Goal: Information Seeking & Learning: Learn about a topic

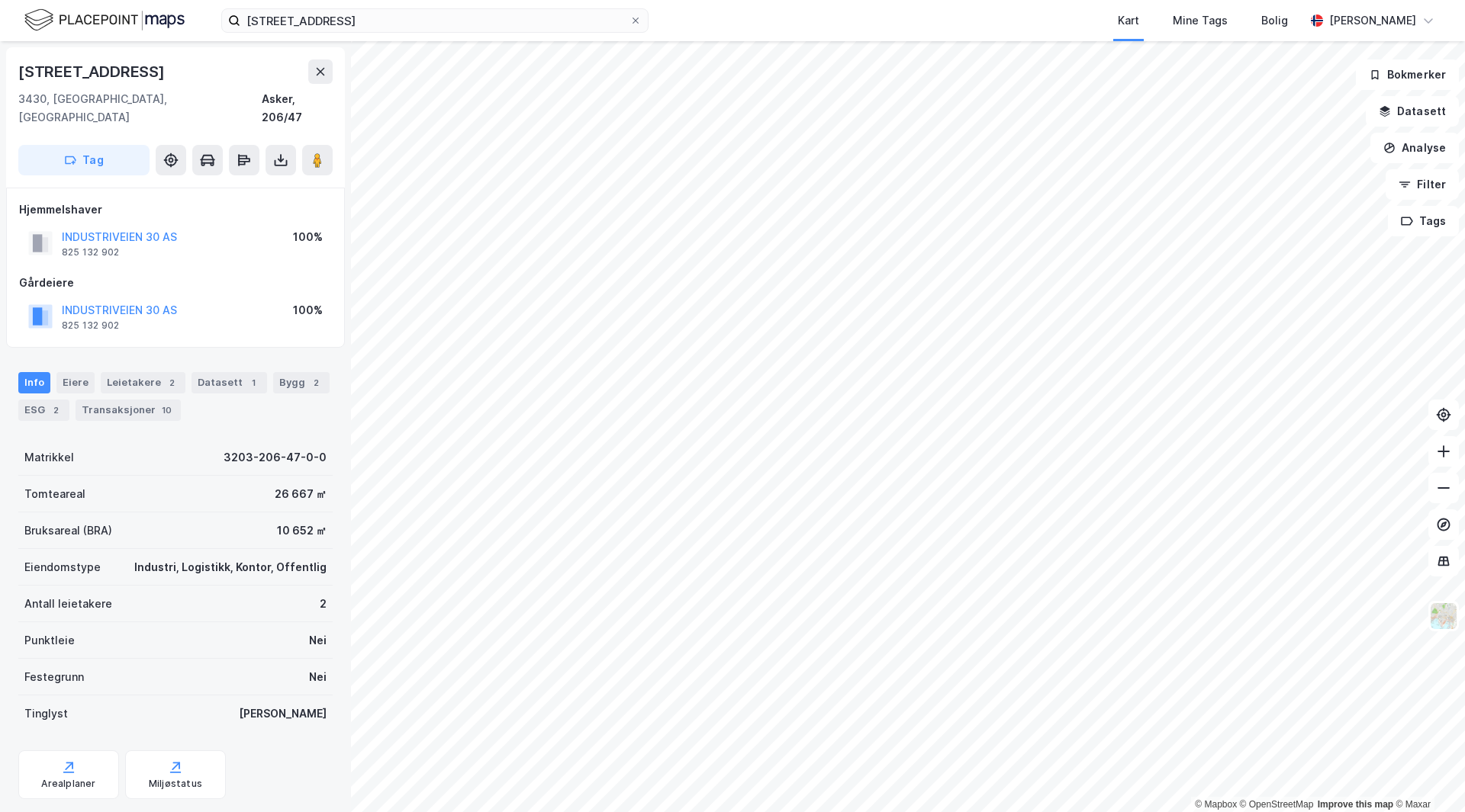
click at [381, 3] on div "[STREET_ADDRESS], spikkestad Kart Mine Tags [PERSON_NAME] Skaland" at bounding box center [732, 20] width 1465 height 41
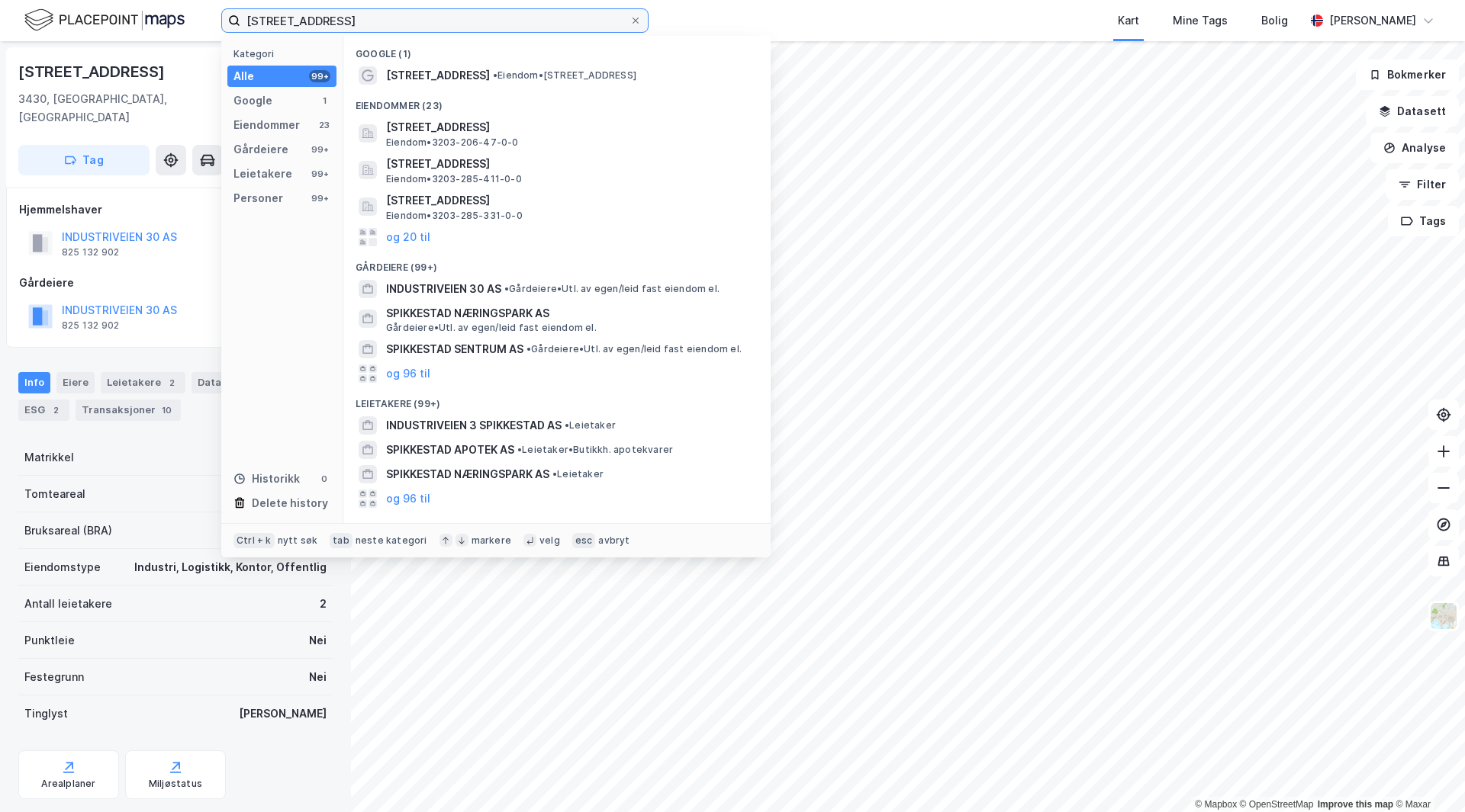
click at [382, 27] on input "[STREET_ADDRESS]" at bounding box center [435, 20] width 390 height 23
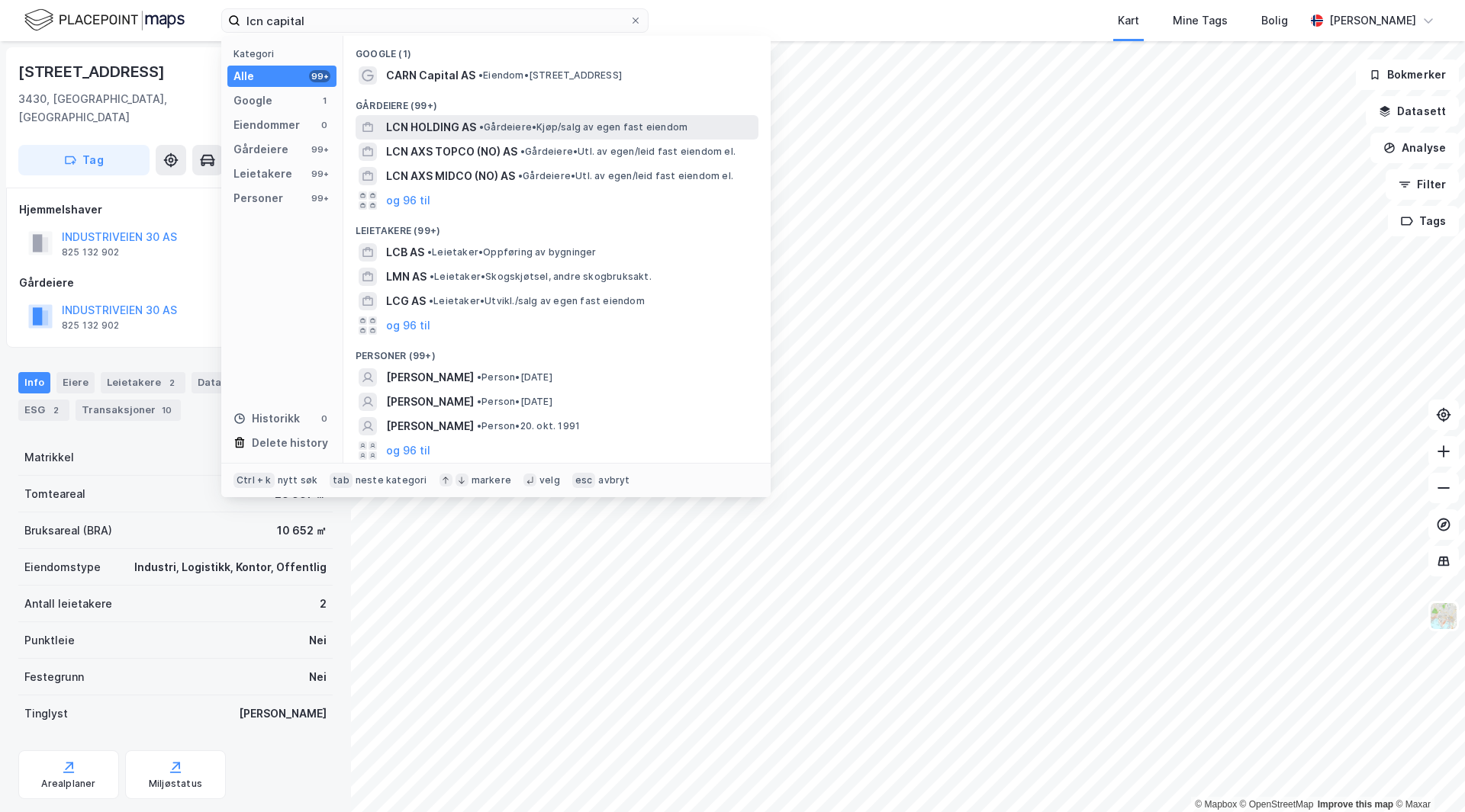
click at [507, 117] on div "LCN HOLDING AS • Gårdeiere • Kjøp/salg av egen fast eiendom" at bounding box center [556, 127] width 403 height 24
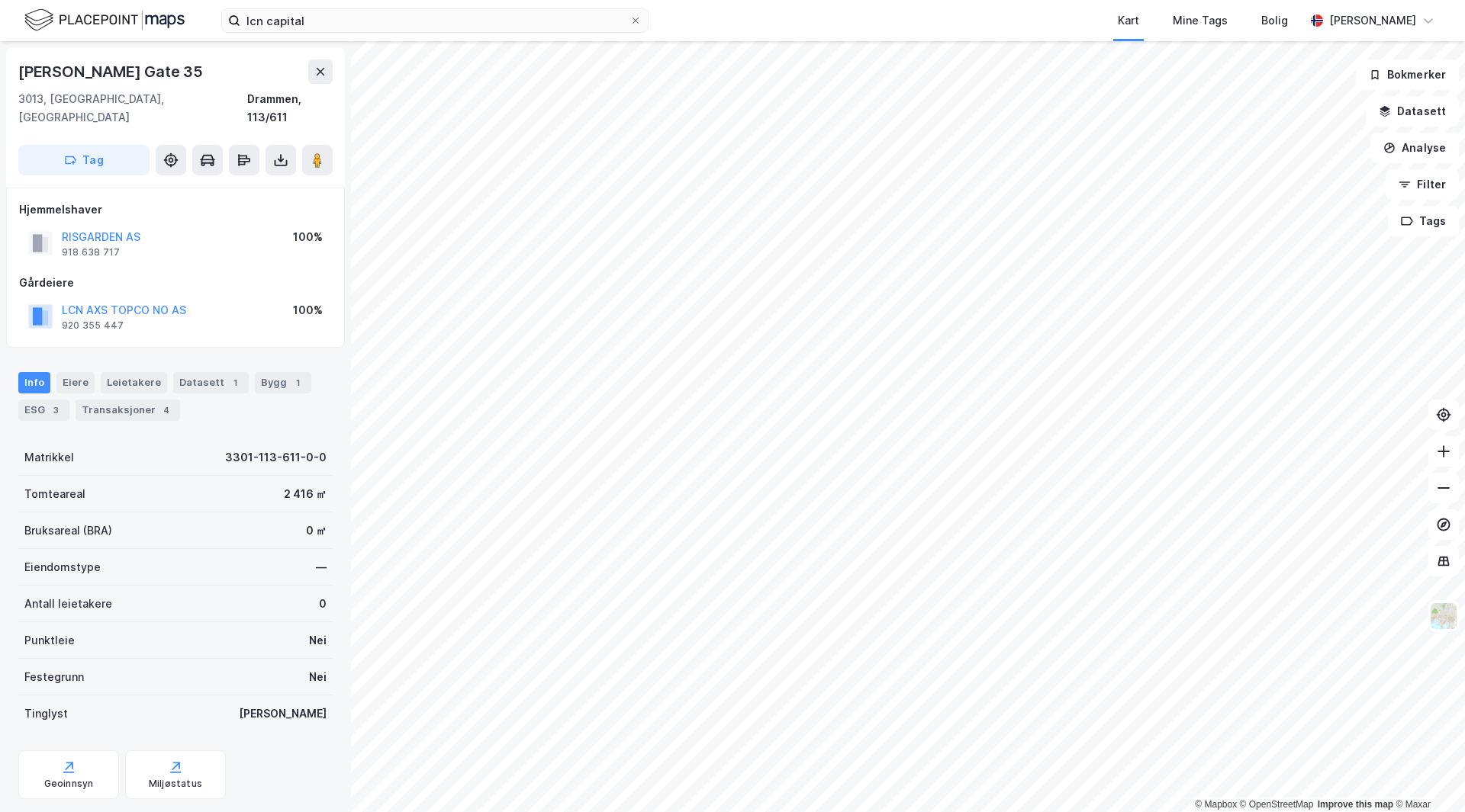
scroll to position [1, 0]
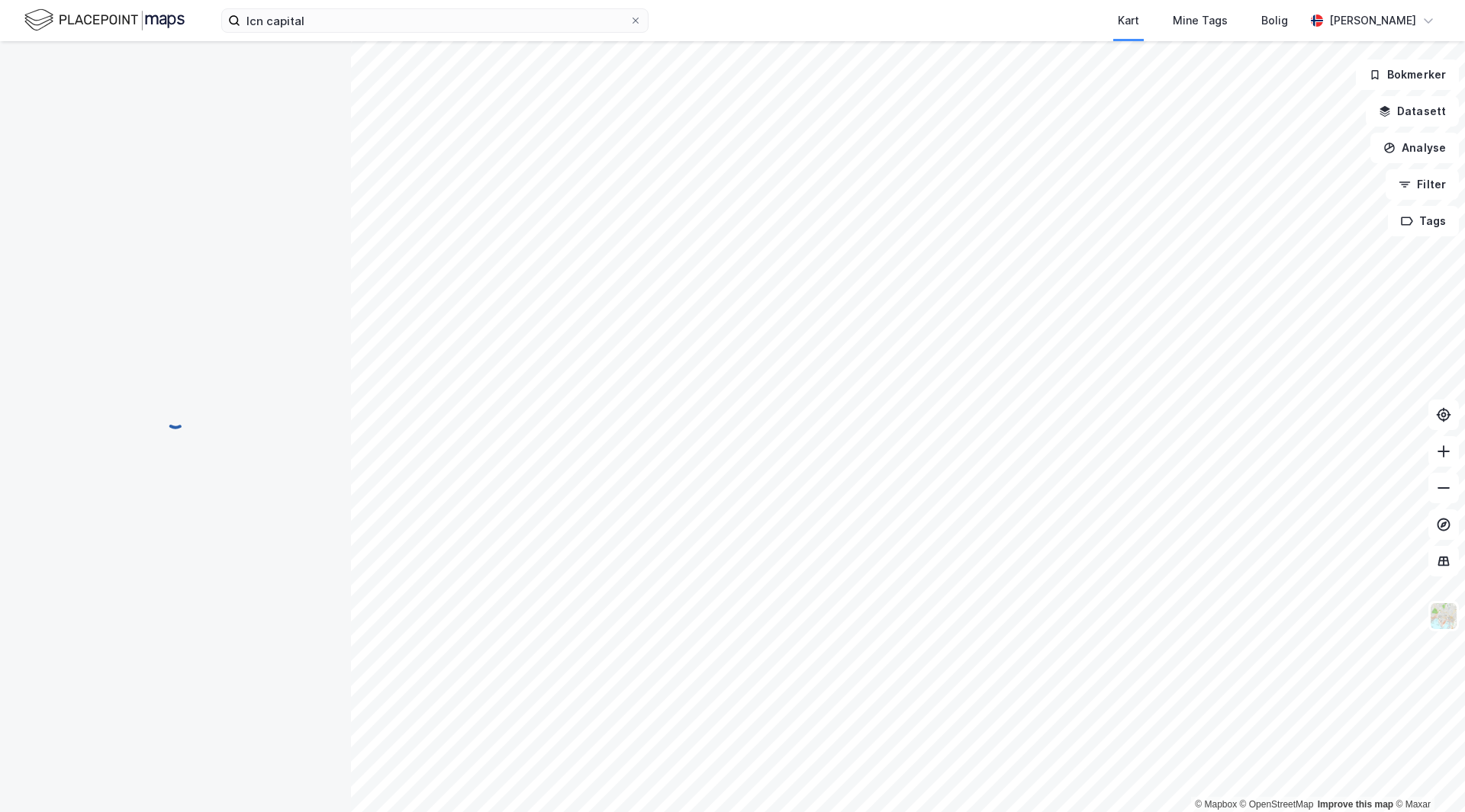
scroll to position [1, 0]
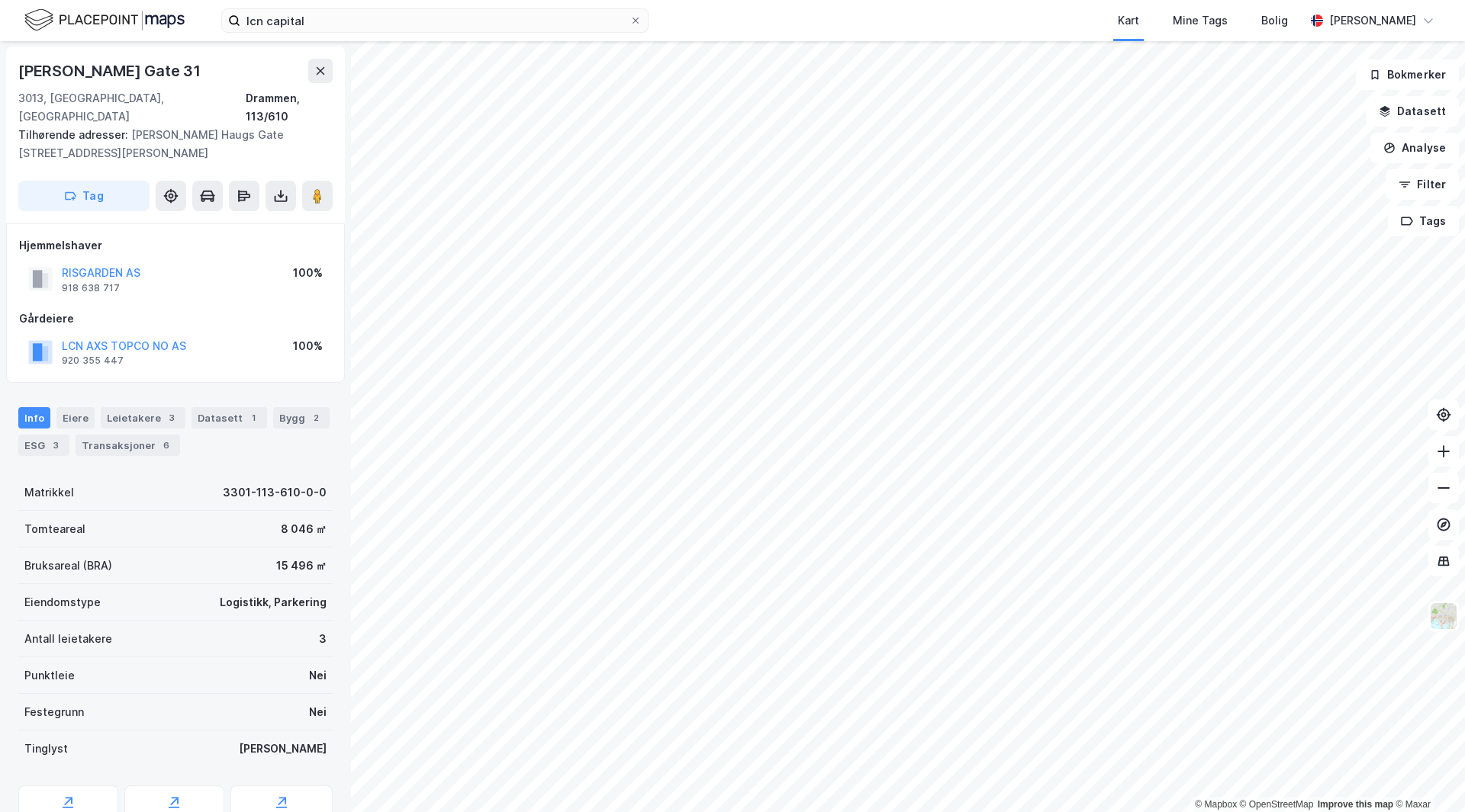
click at [199, 334] on div "LCN AXS TOPCO NO AS 920 355 447 100%" at bounding box center [176, 353] width 313 height 37
drag, startPoint x: 57, startPoint y: 328, endPoint x: 188, endPoint y: 323, distance: 131.1
click at [188, 334] on div "LCN AXS TOPCO NO AS 920 355 447 100%" at bounding box center [176, 353] width 313 height 37
copy button "LCN AXS TOPCO NO AS"
click at [311, 24] on input "lcn capital" at bounding box center [435, 20] width 390 height 23
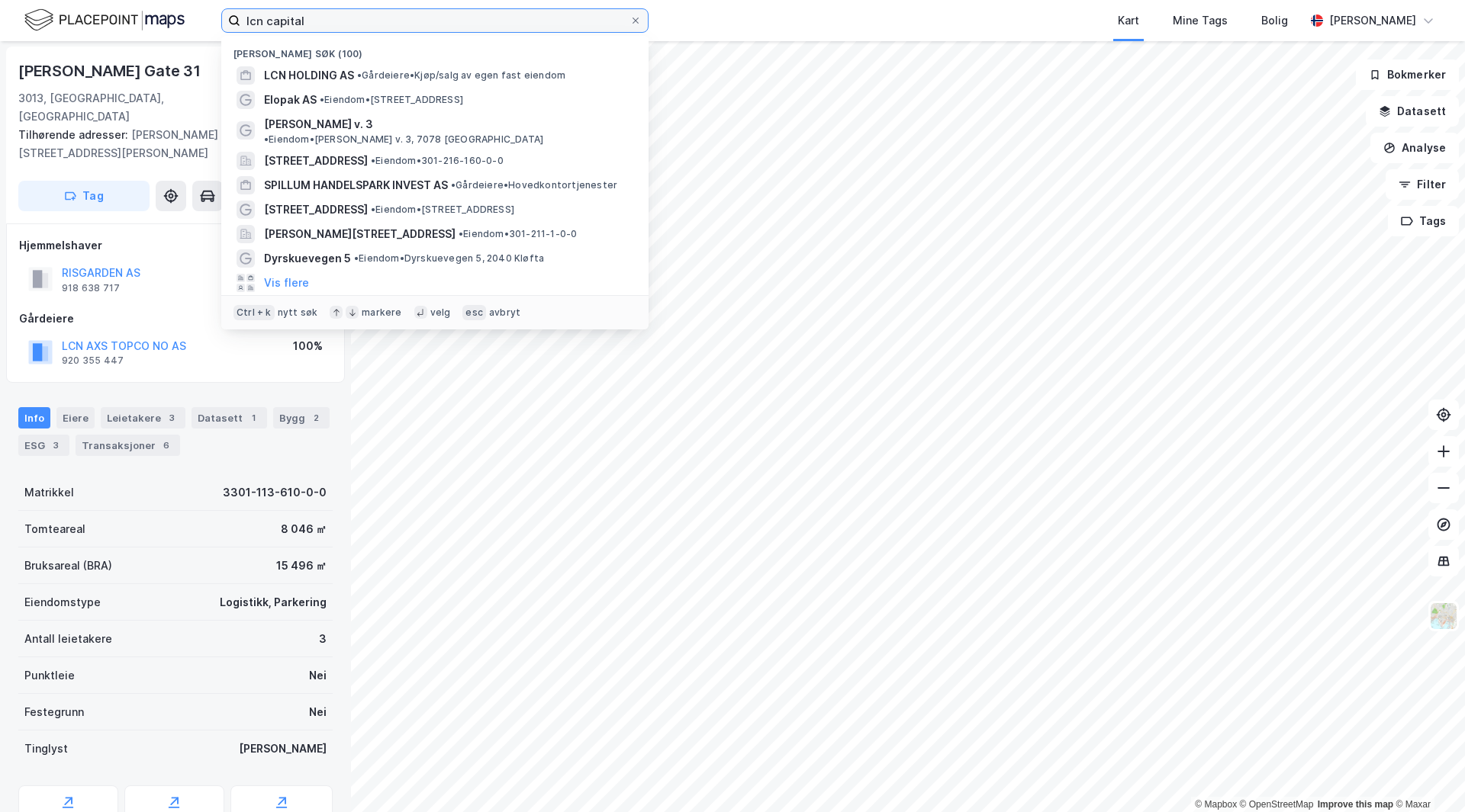
paste input "LCN AXS TOPCO NO AS"
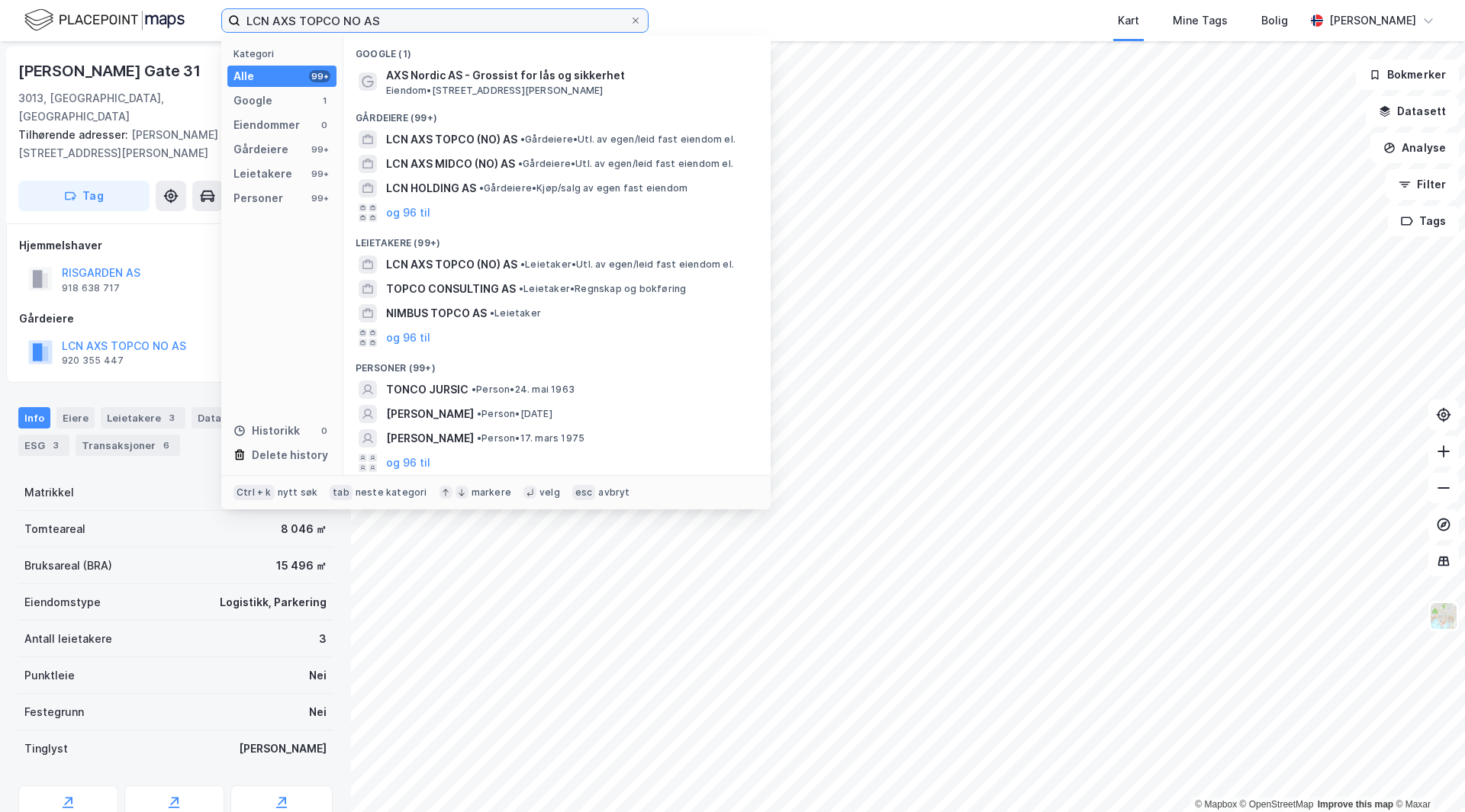
drag, startPoint x: 305, startPoint y: 24, endPoint x: 734, endPoint y: 110, distance: 437.5
click at [649, 33] on div "LCN AXS TOPCO NO AS Kategori Alle 99+ Google 1 Eiendommer 0 Gårdeiere 99+ Leiet…" at bounding box center [434, 21] width 427 height 24
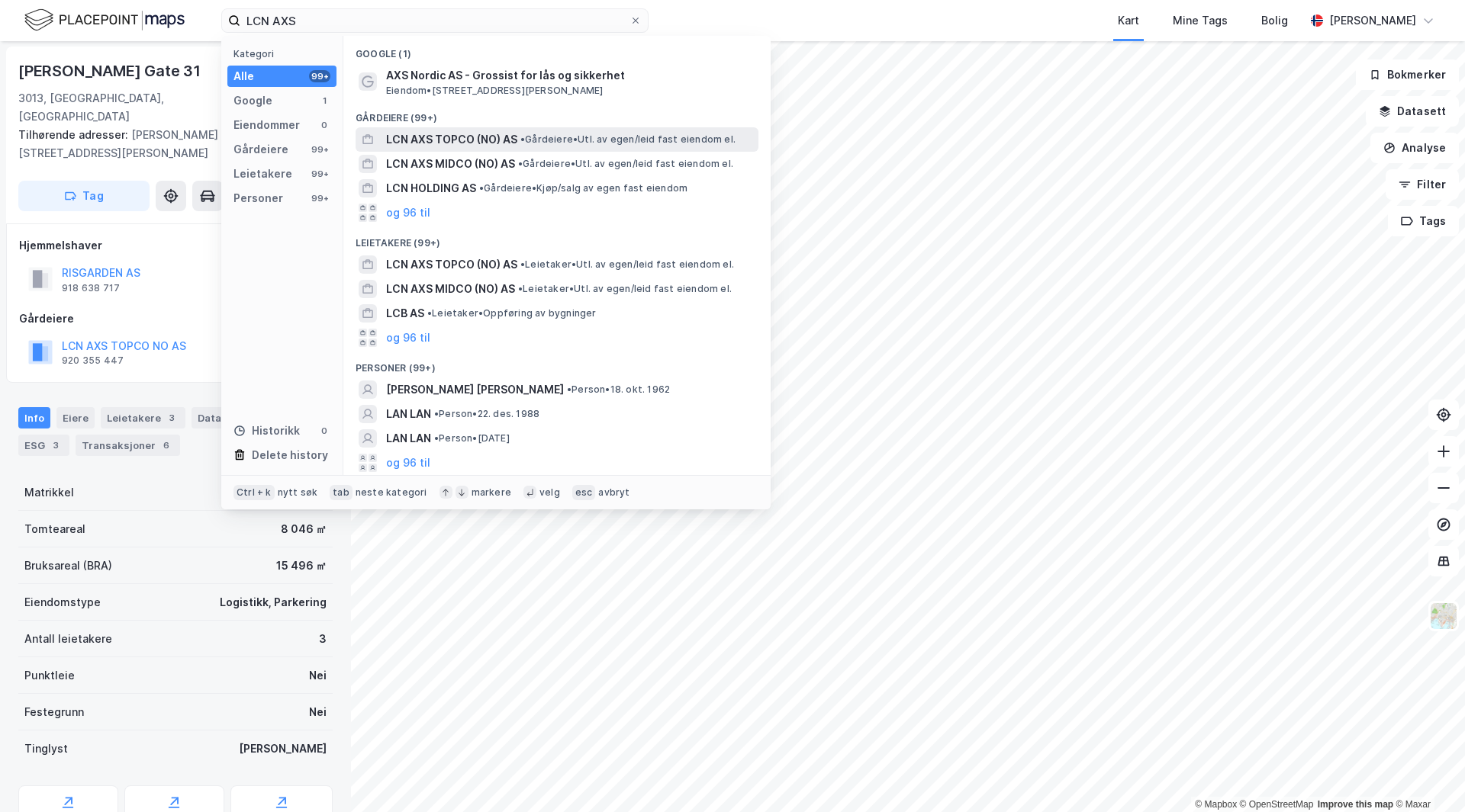
click at [447, 141] on span "LCN AXS TOPCO (NO) AS" at bounding box center [452, 139] width 131 height 18
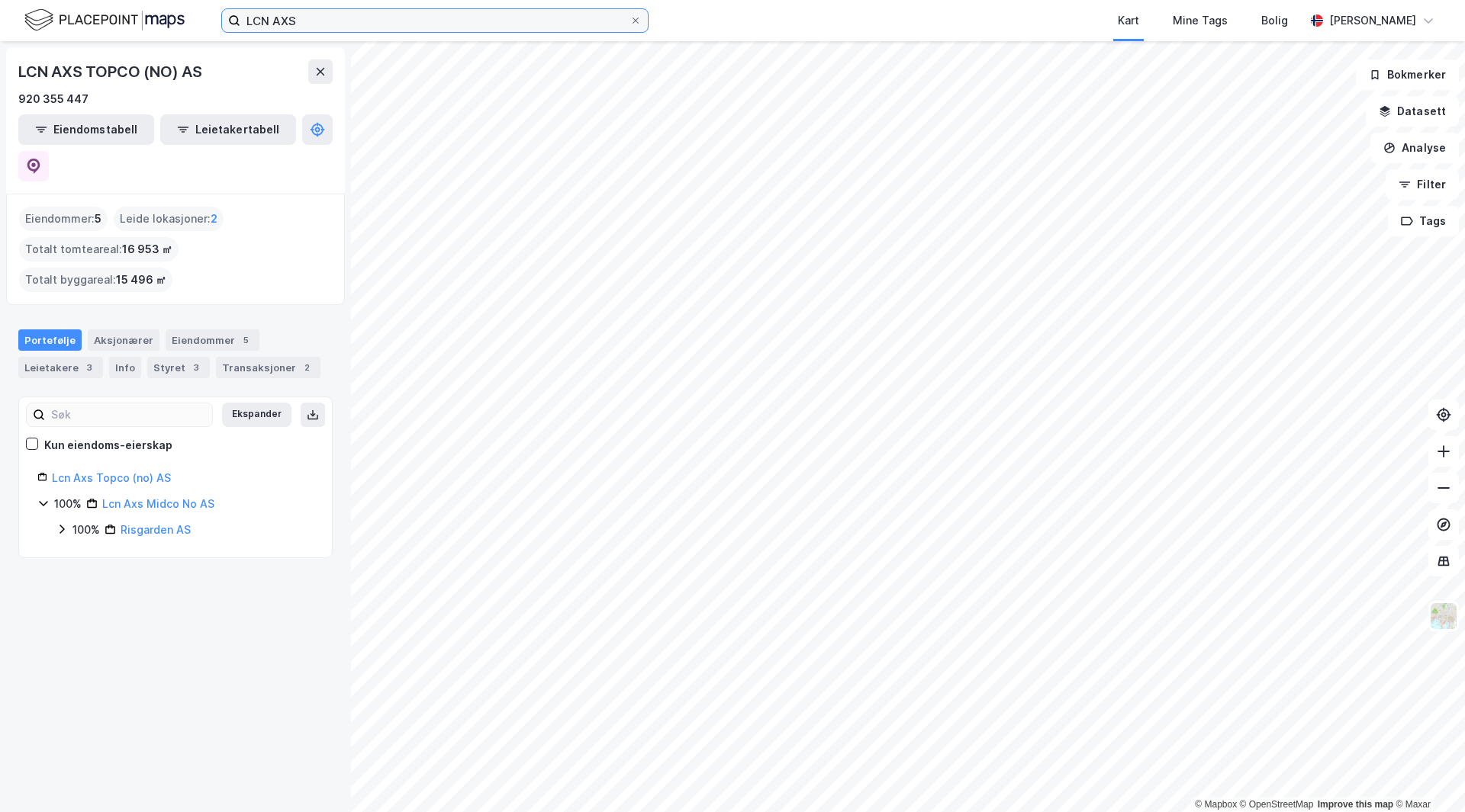
click at [324, 27] on input "LCN AXS" at bounding box center [435, 20] width 390 height 23
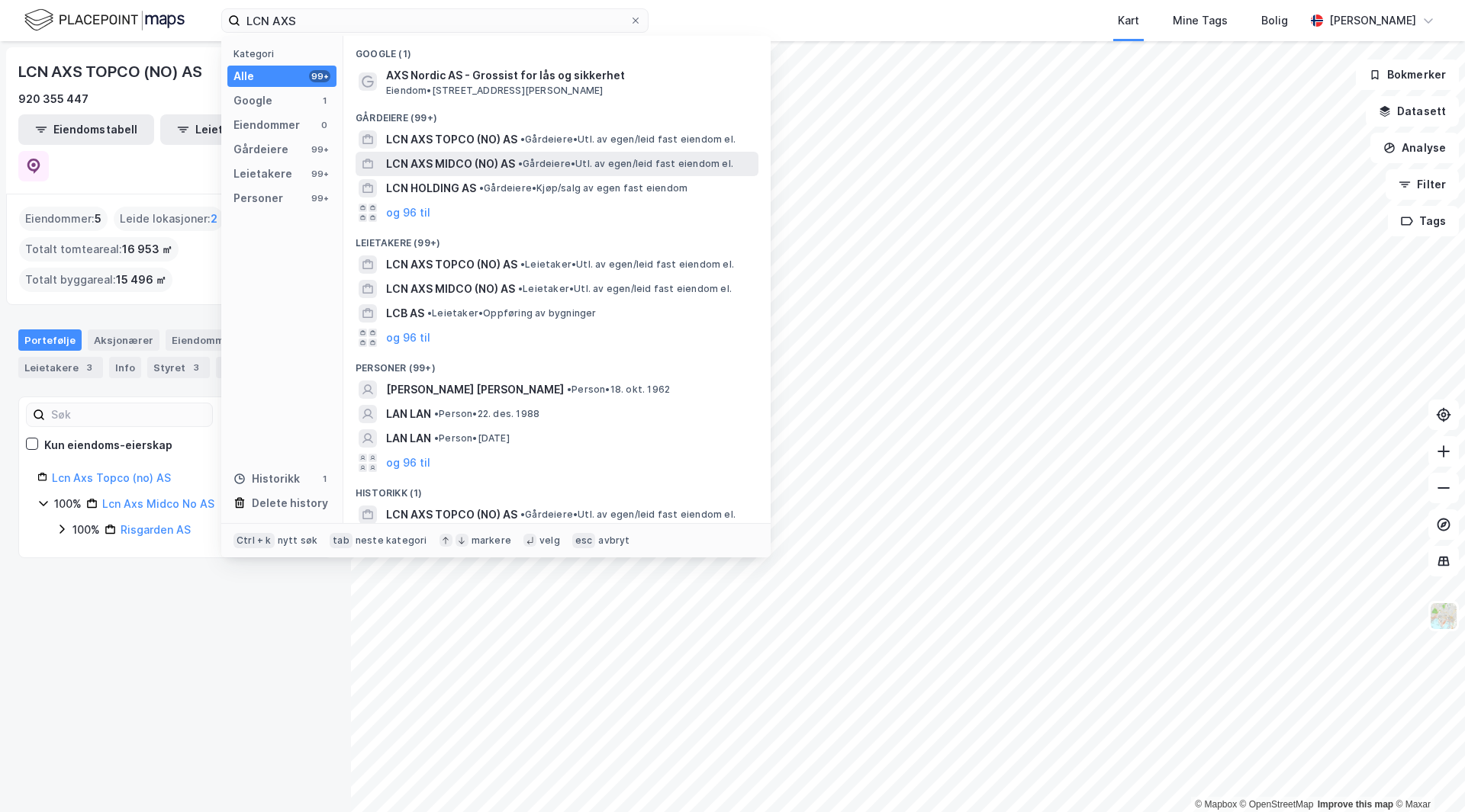
click at [439, 172] on span "LCN AXS MIDCO (NO) AS" at bounding box center [451, 163] width 129 height 18
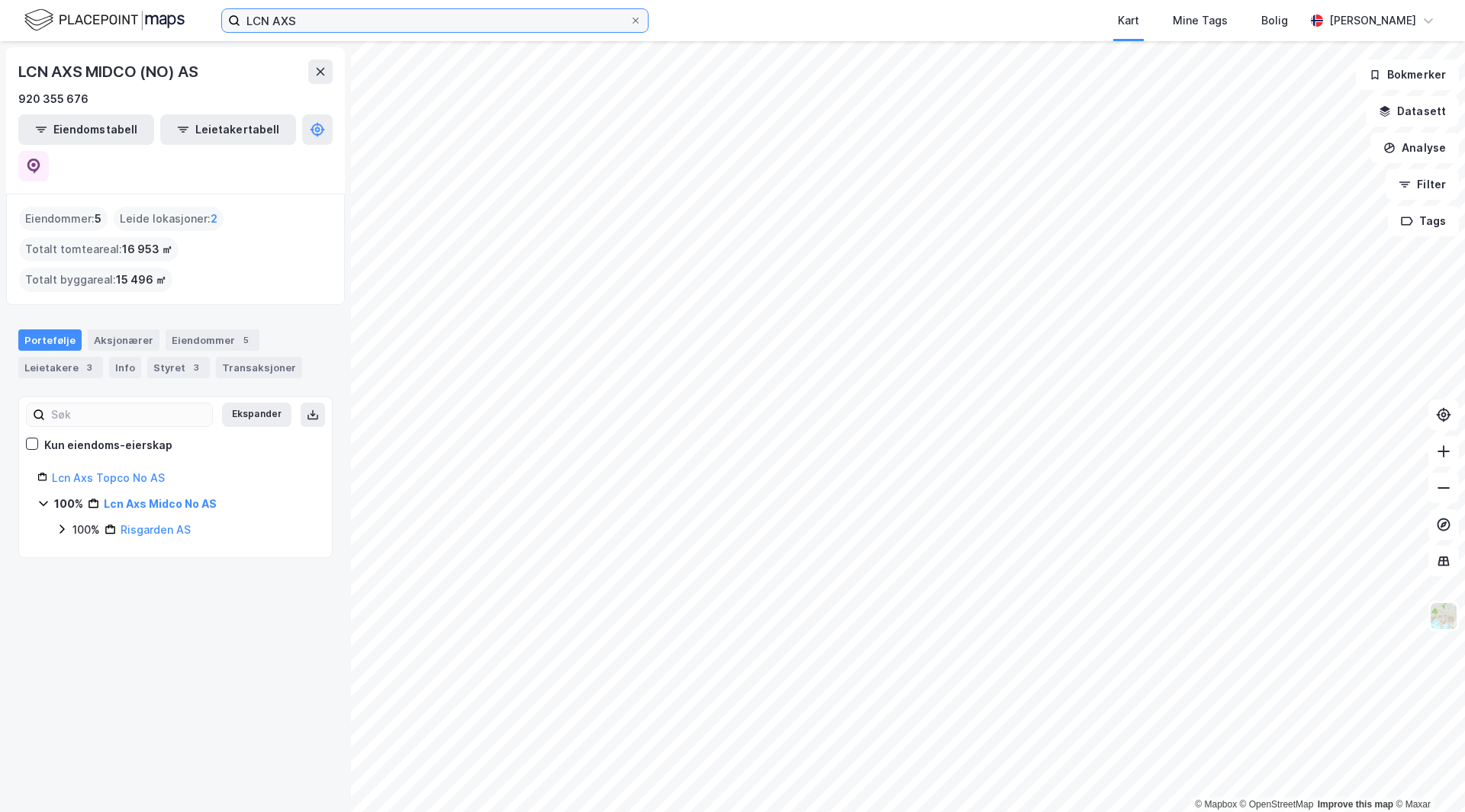
click at [301, 10] on input "LCN AXS" at bounding box center [435, 20] width 390 height 23
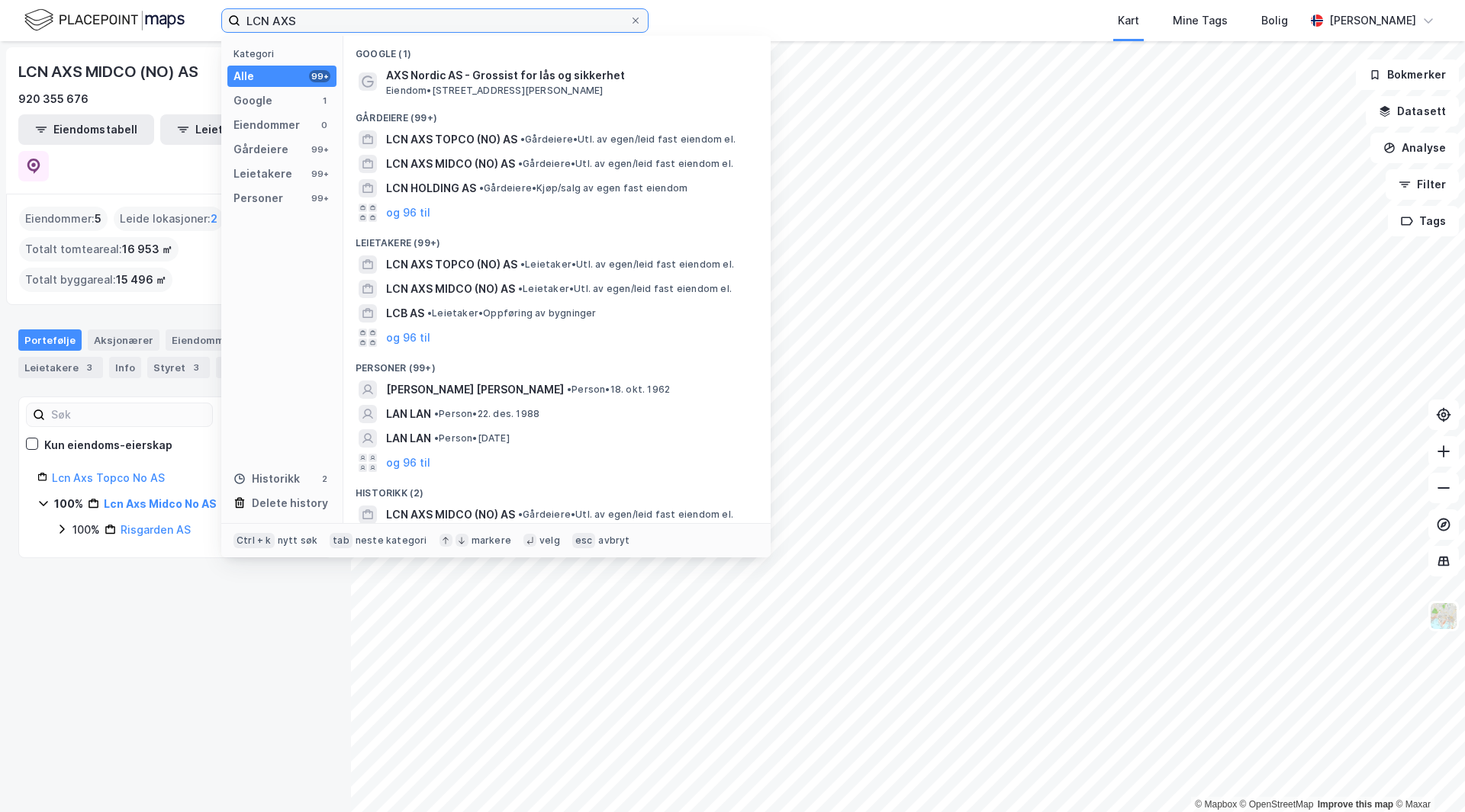
click at [301, 10] on input "LCN AXS" at bounding box center [435, 20] width 390 height 23
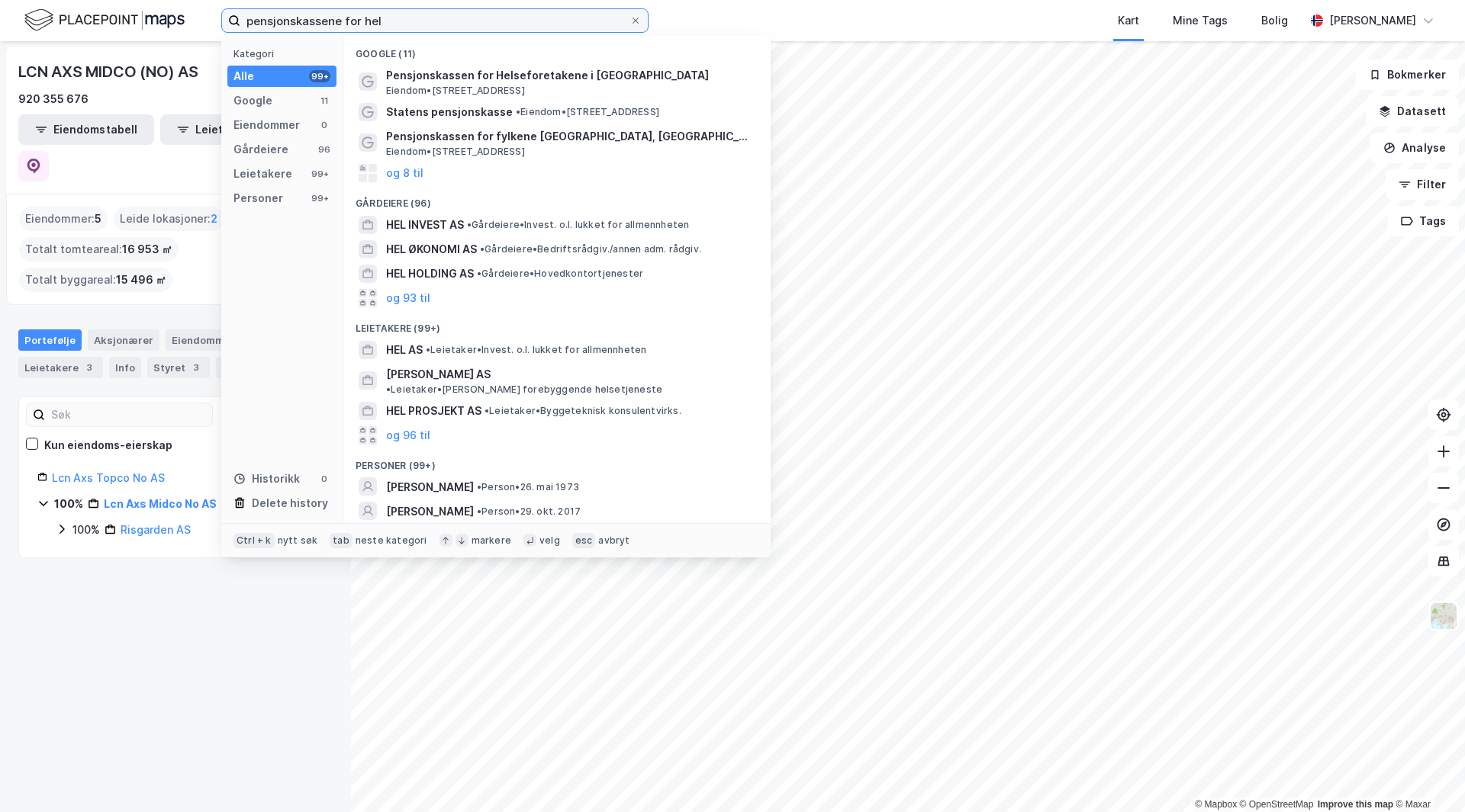
drag, startPoint x: 438, startPoint y: 28, endPoint x: 7, endPoint y: -16, distance: 433.2
click at [7, 0] on html "pensjonskassene for hel Kategori Alle 99+ Google 11 Eiendommer 0 Gårdeiere 96 L…" at bounding box center [732, 406] width 1465 height 812
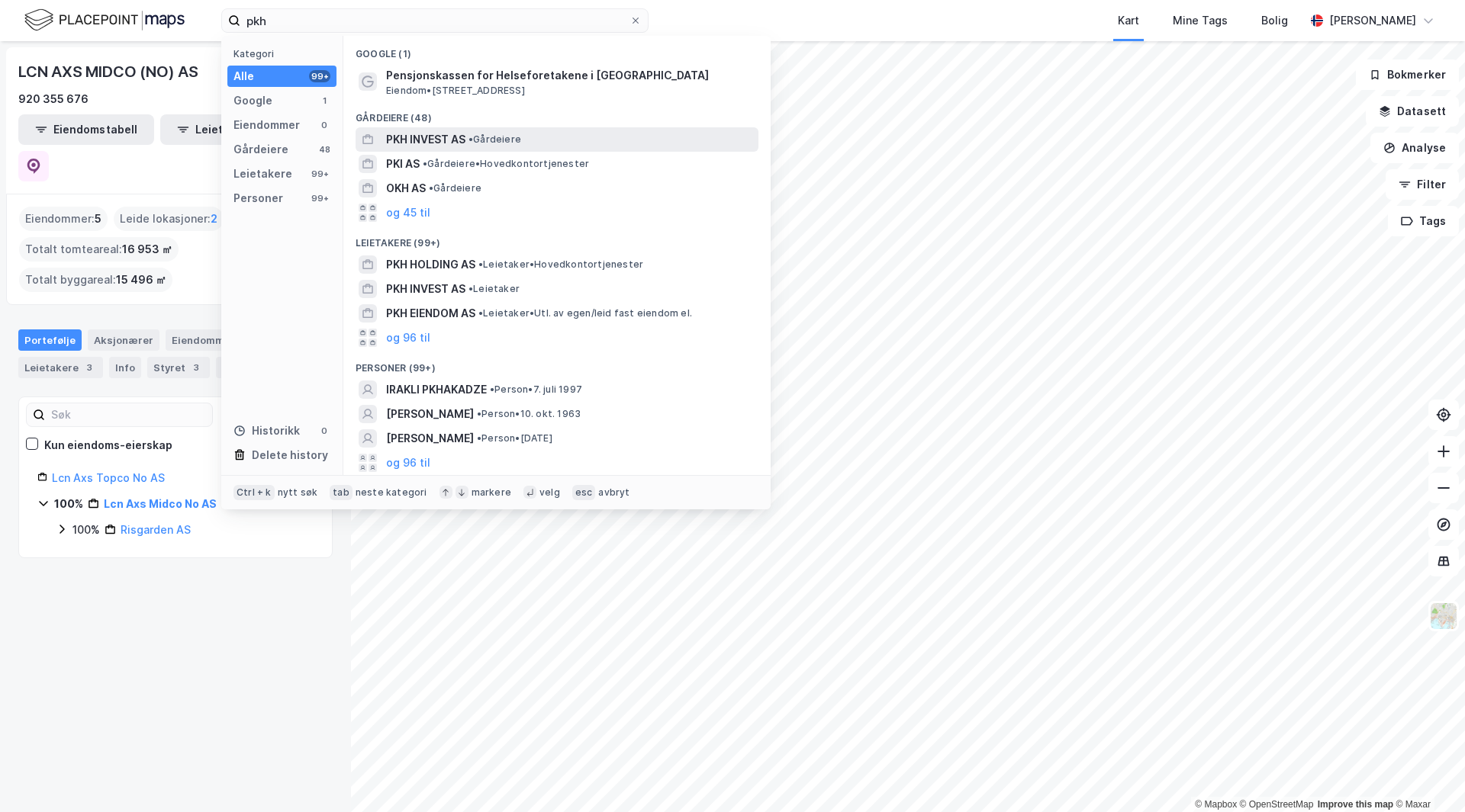
click at [508, 138] on span "• Gårdeiere" at bounding box center [494, 140] width 52 height 12
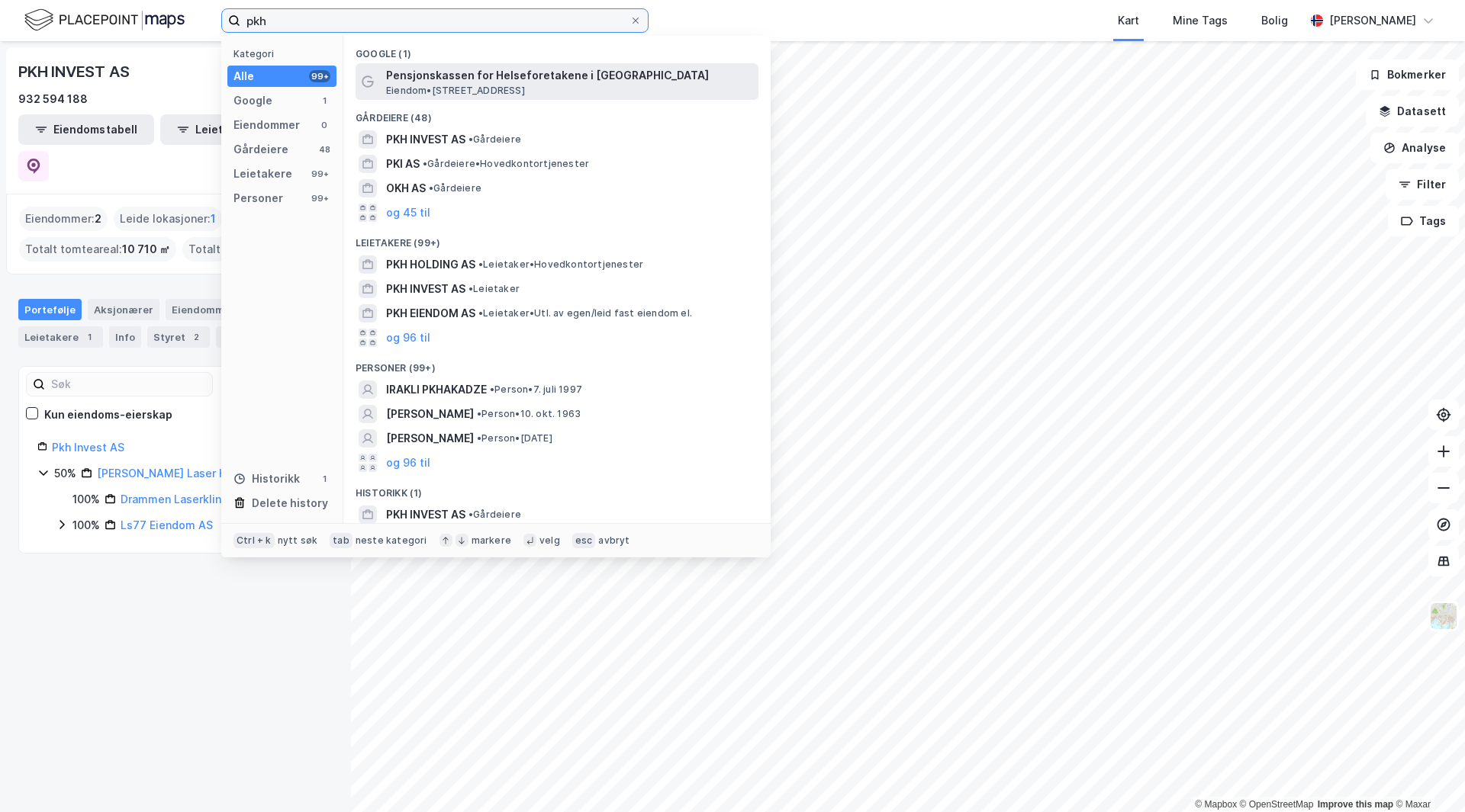
drag, startPoint x: 259, startPoint y: 10, endPoint x: 399, endPoint y: 87, distance: 159.8
click at [404, 33] on div "pkh Kategori Alle 99+ Google 1 Eiendommer 0 Gårdeiere 48 Leietakere 99+ Persone…" at bounding box center [434, 21] width 427 height 24
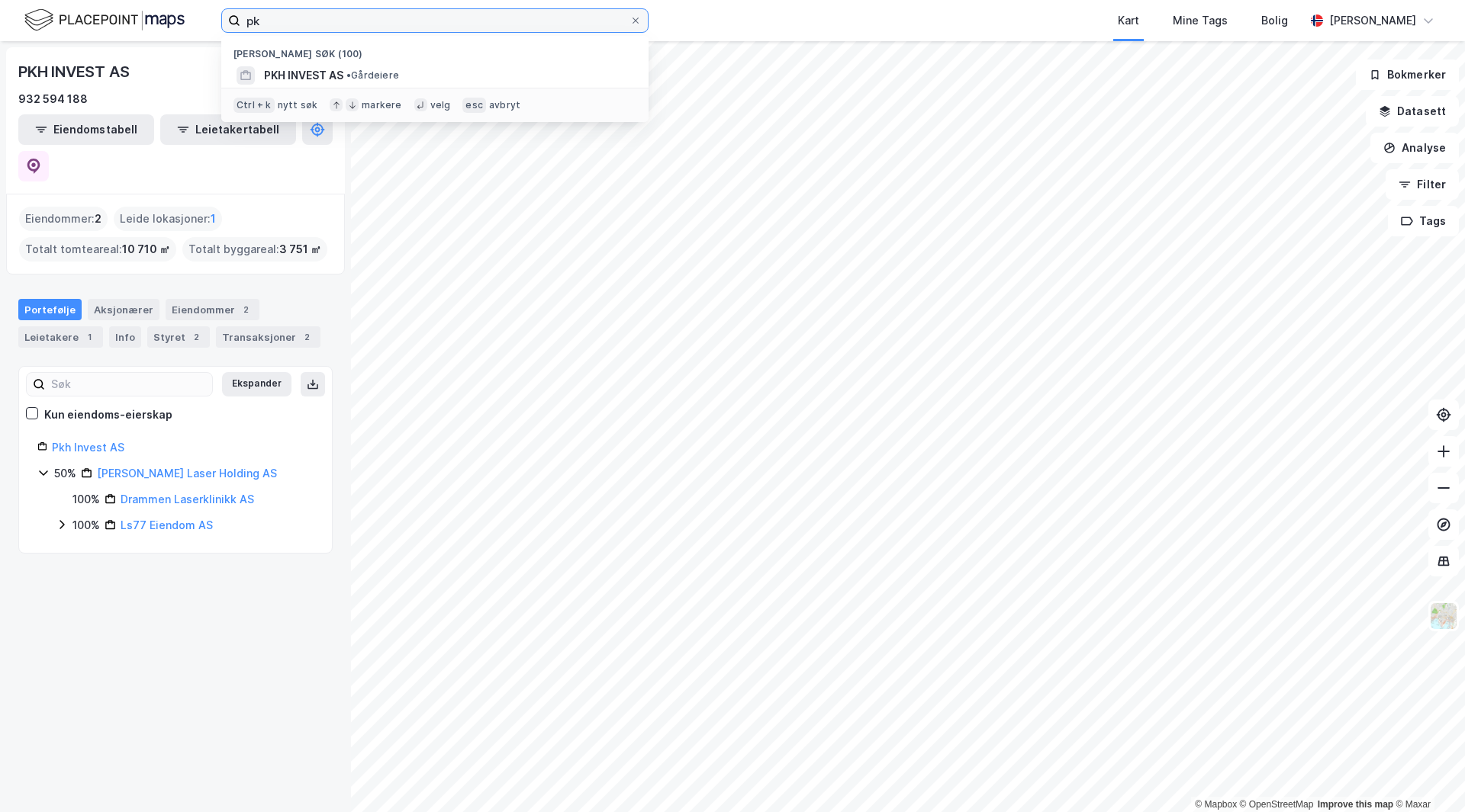
type input "p"
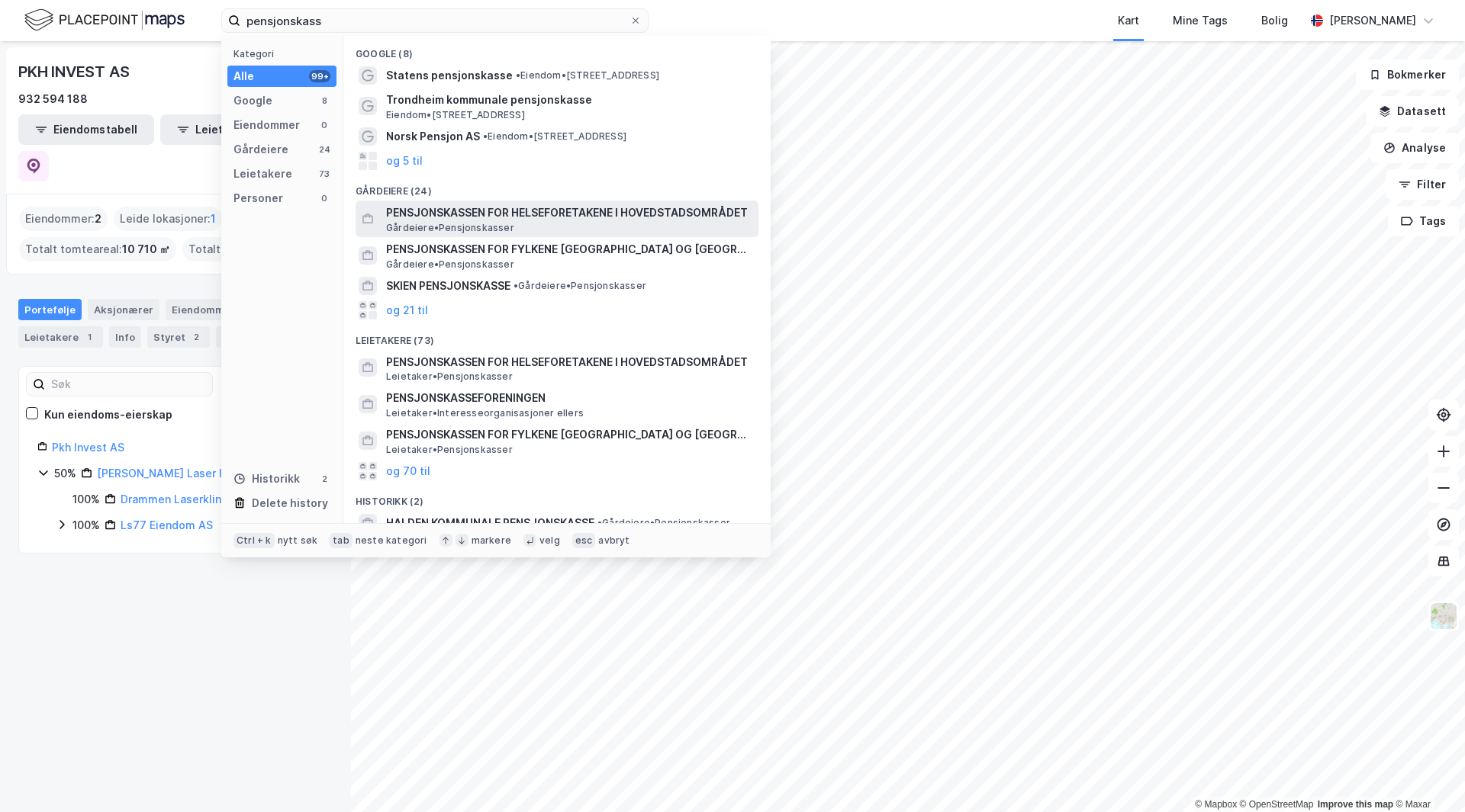
click at [480, 220] on span "PENSJONSKASSEN FOR HELSEFORETAKENE I HOVEDSTADSOMRÅDET" at bounding box center [569, 212] width 366 height 18
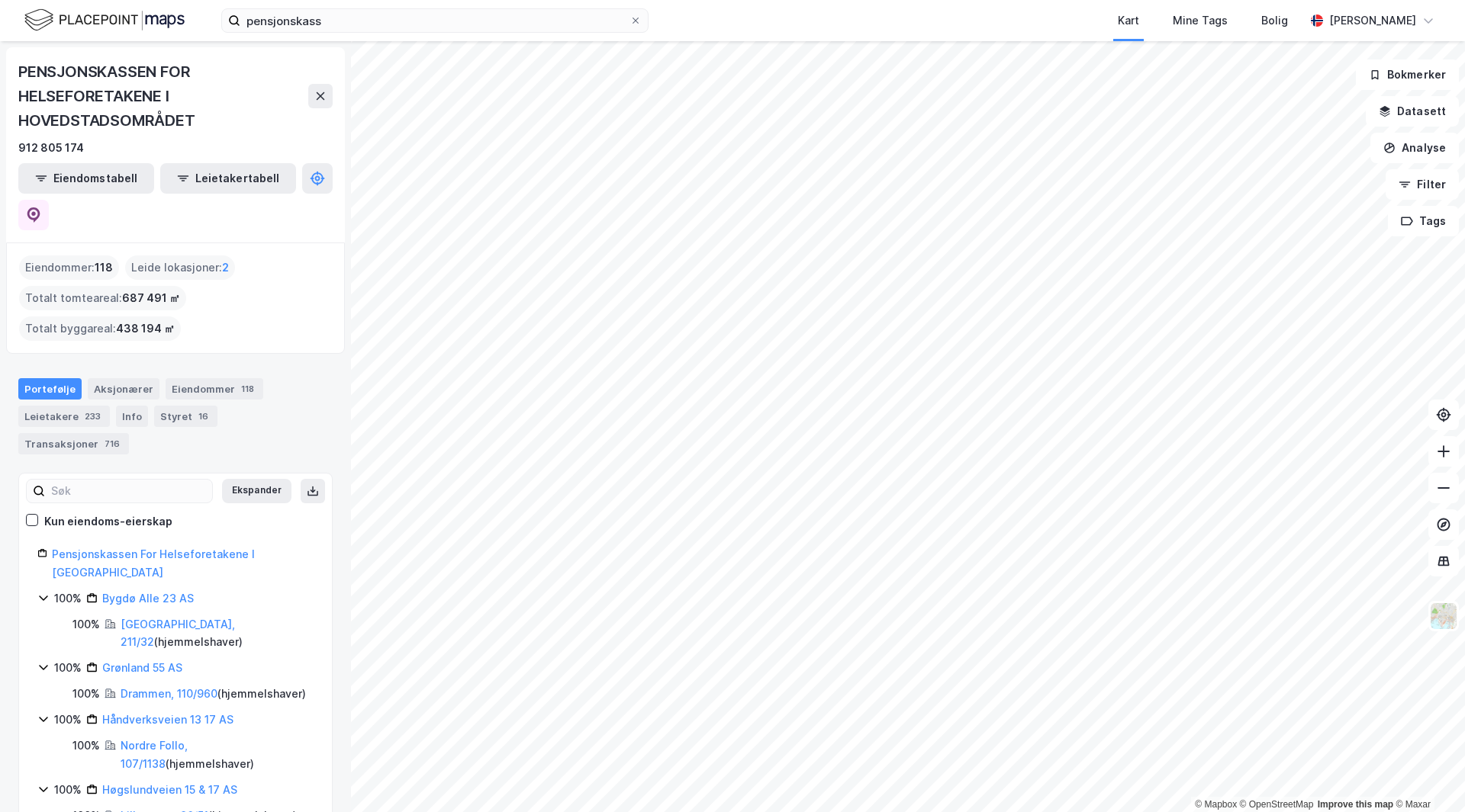
click at [638, 0] on html "pensjonskass Kart Mine Tags [PERSON_NAME] Skaland © Mapbox © OpenStreetMap Impr…" at bounding box center [732, 406] width 1465 height 812
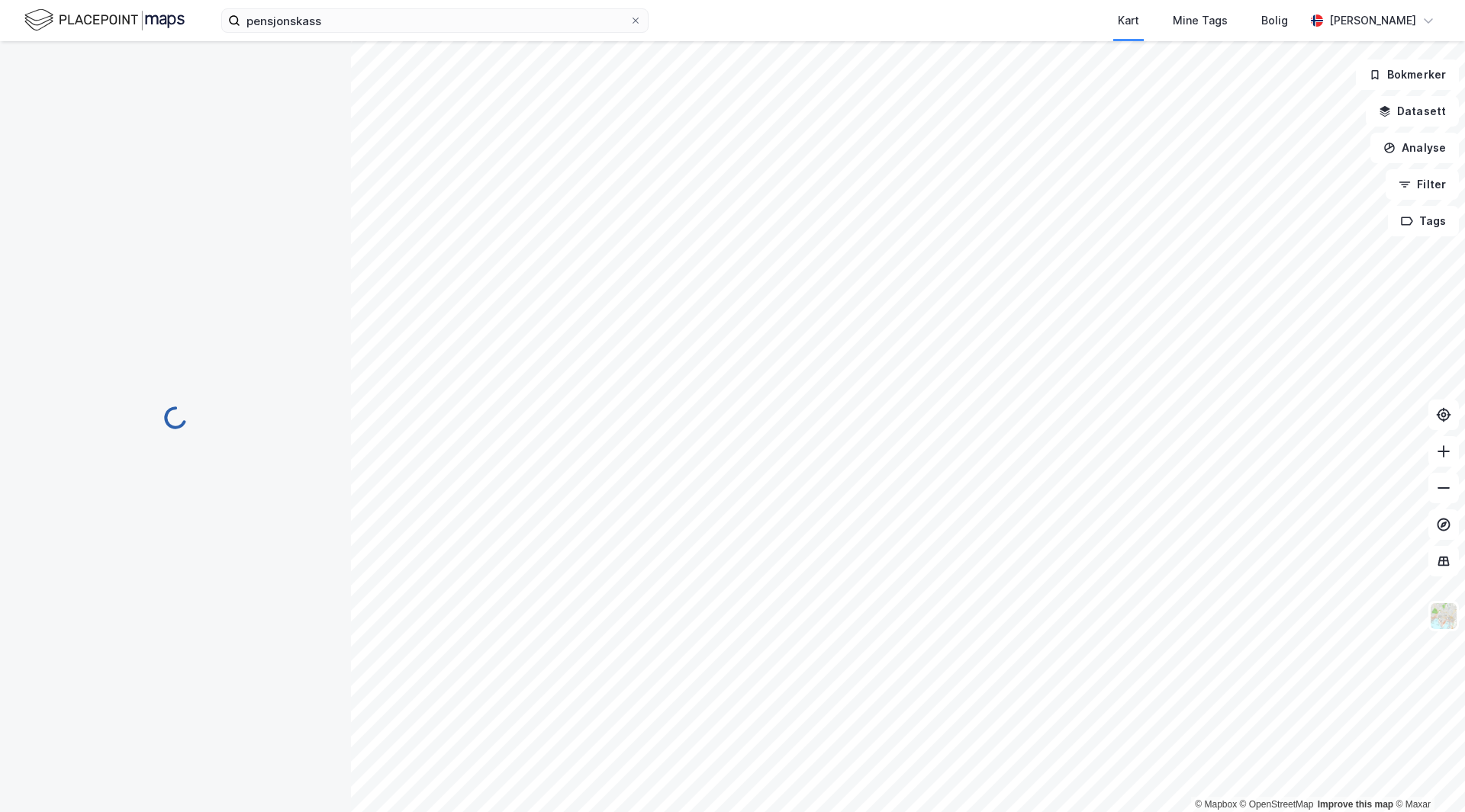
scroll to position [1, 0]
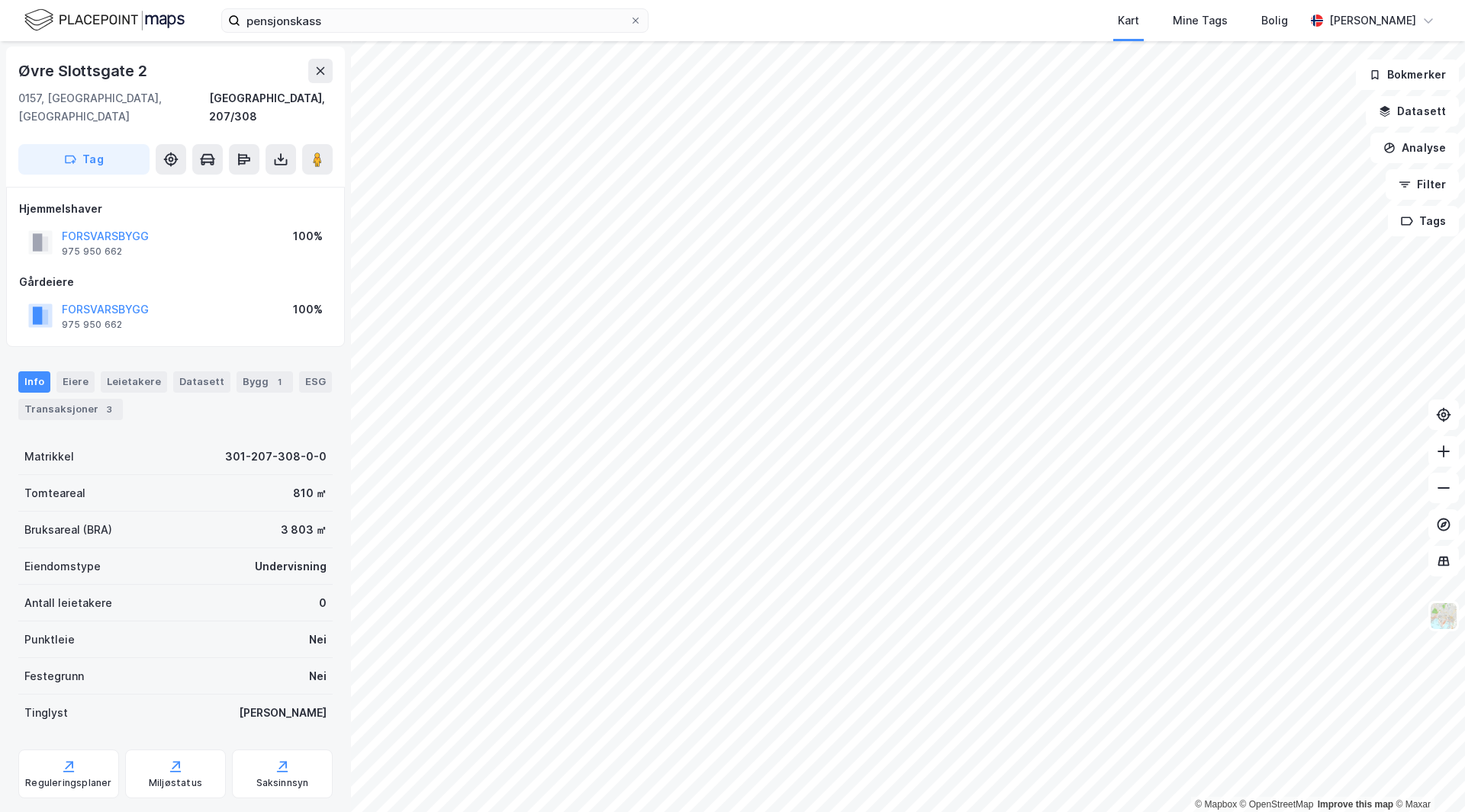
scroll to position [1, 0]
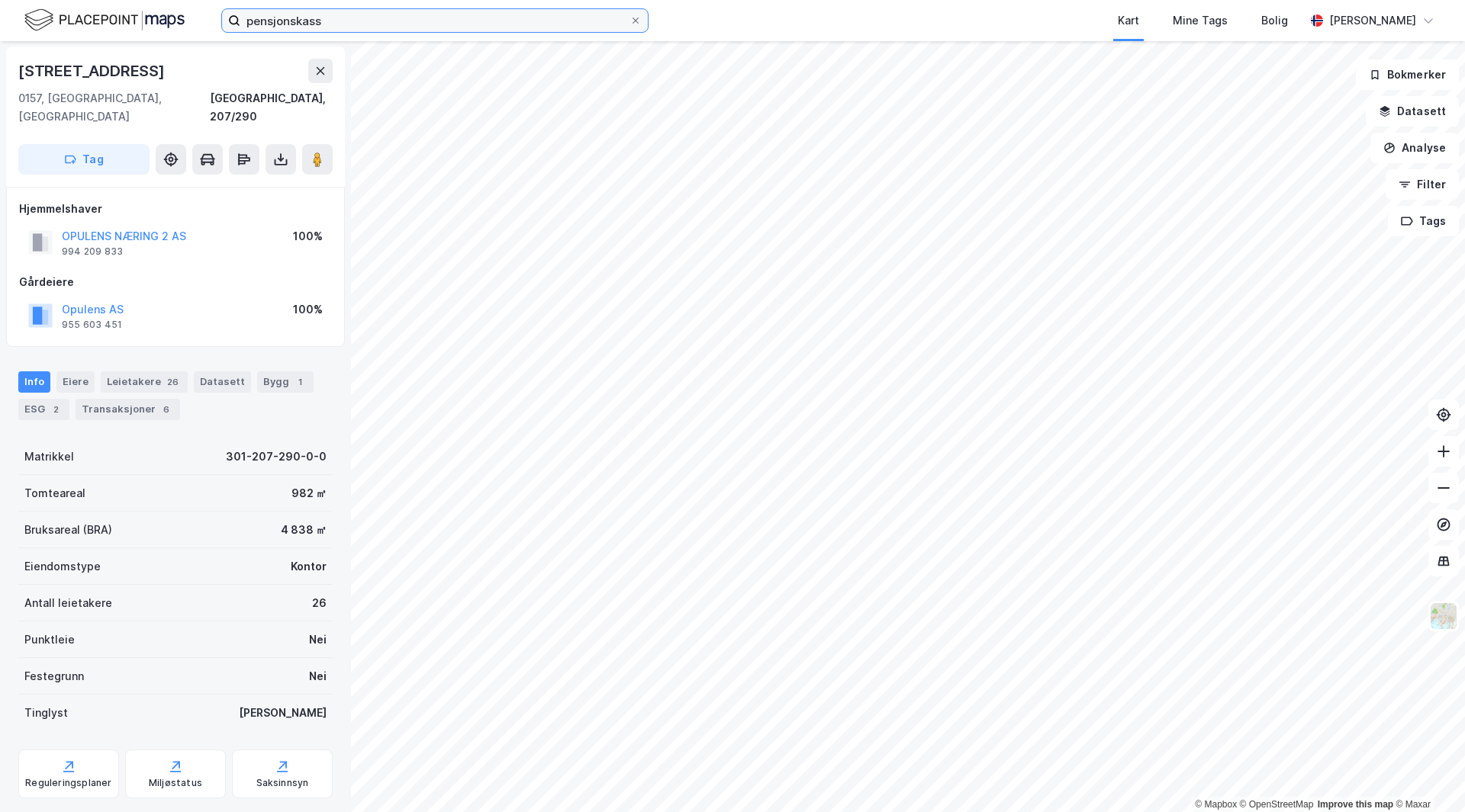
click at [280, 17] on input "pensjonskass" at bounding box center [435, 20] width 390 height 23
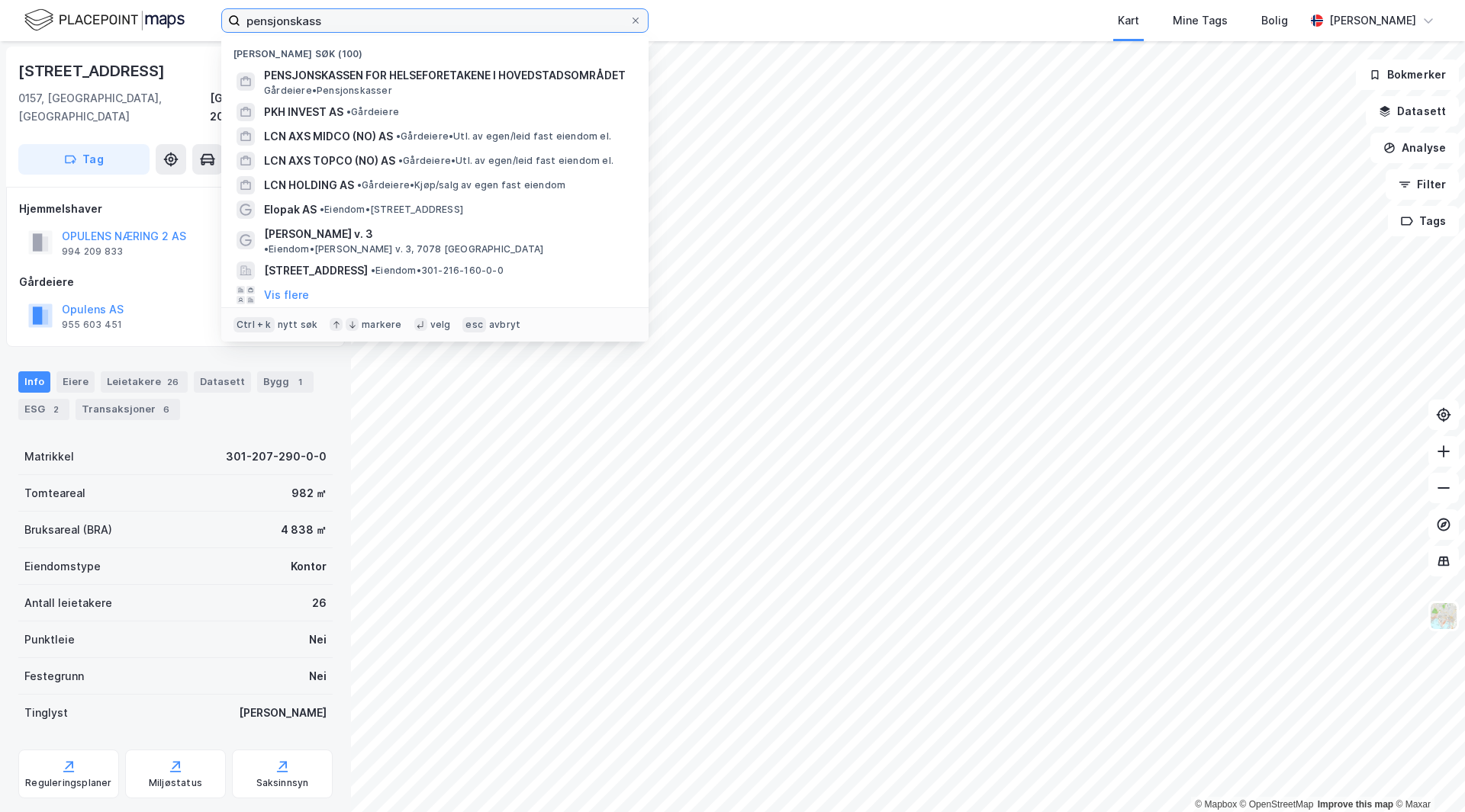
click at [280, 17] on input "pensjonskass" at bounding box center [435, 20] width 390 height 23
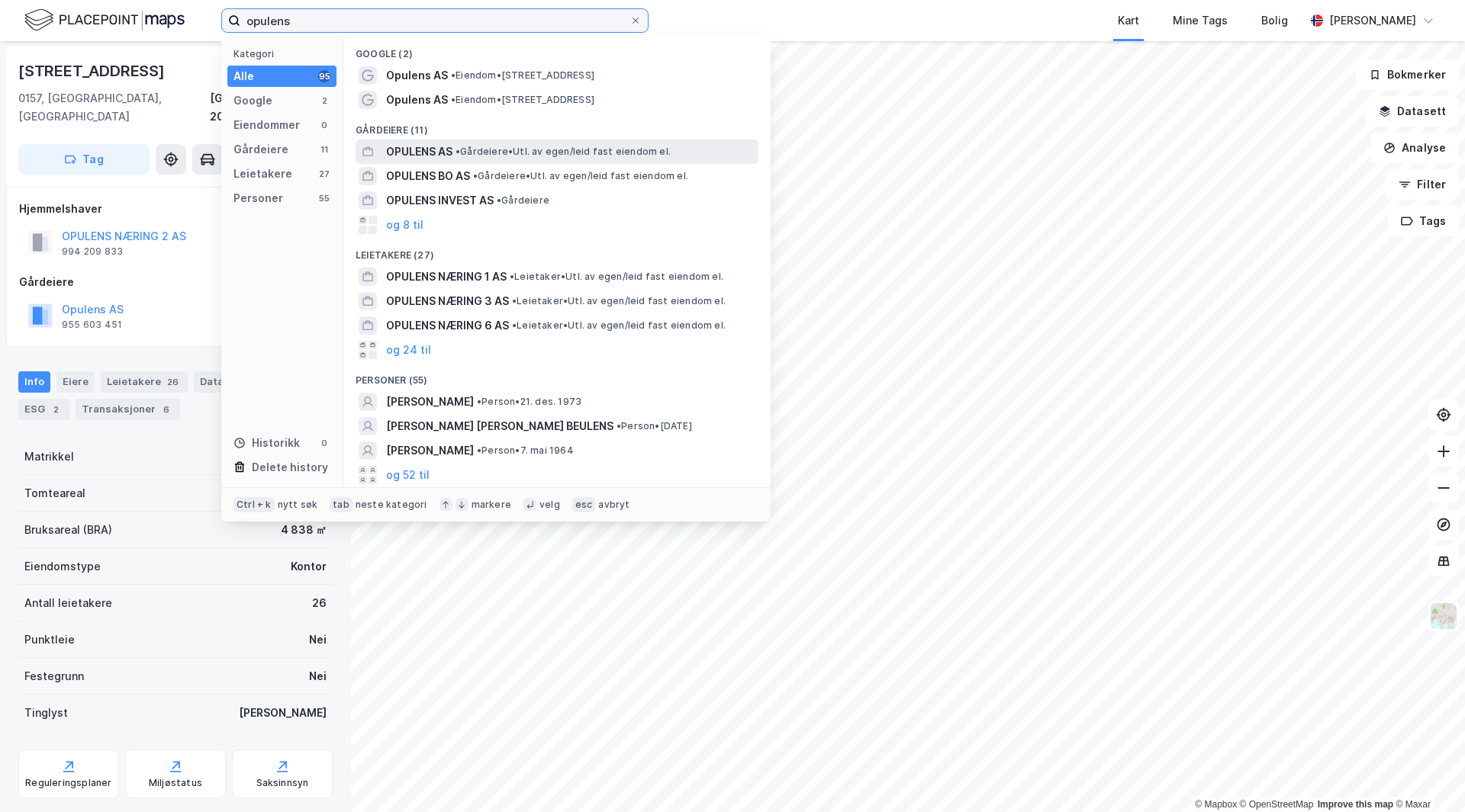
type input "opulens"
click at [438, 148] on span "OPULENS AS" at bounding box center [419, 151] width 66 height 18
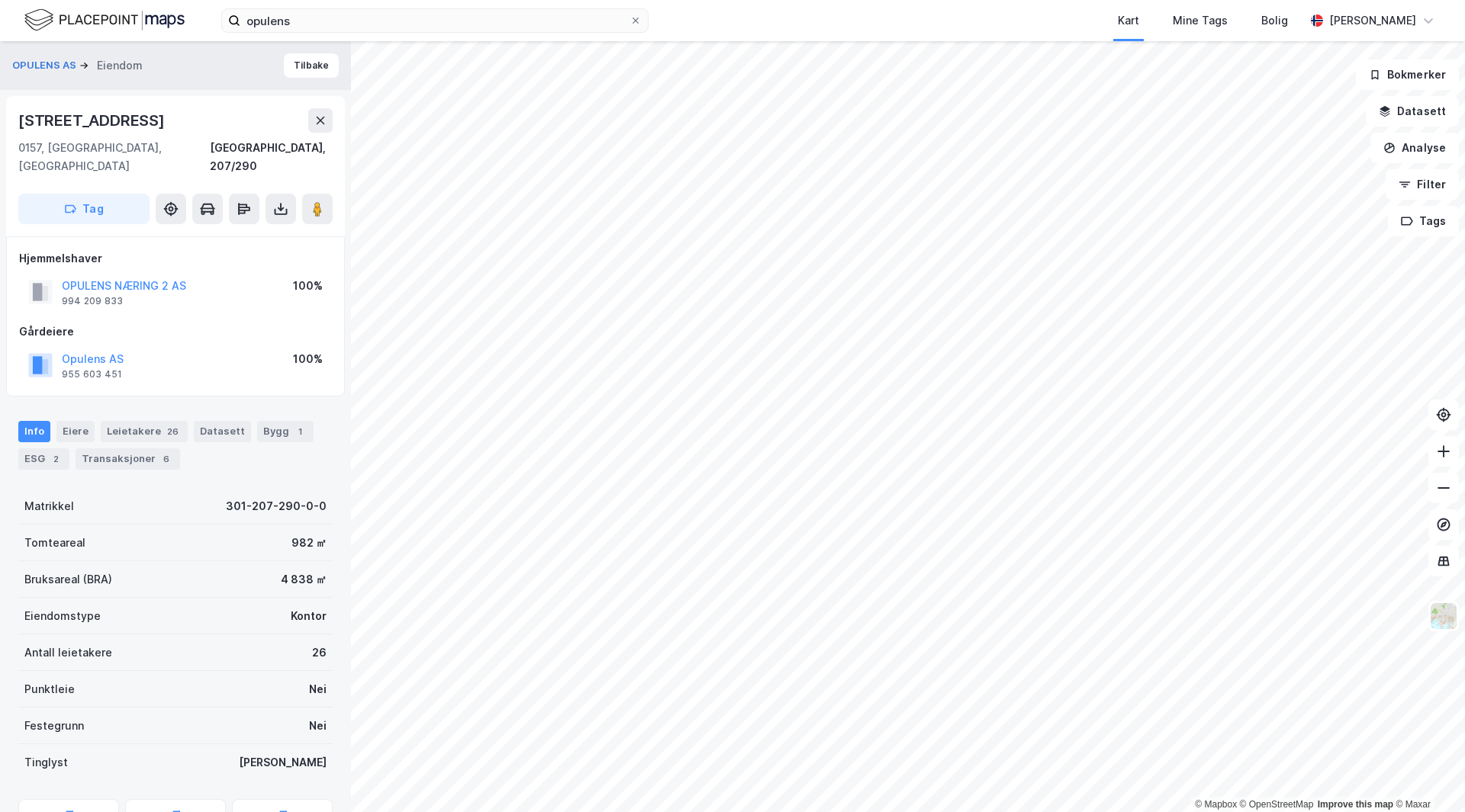
scroll to position [1, 0]
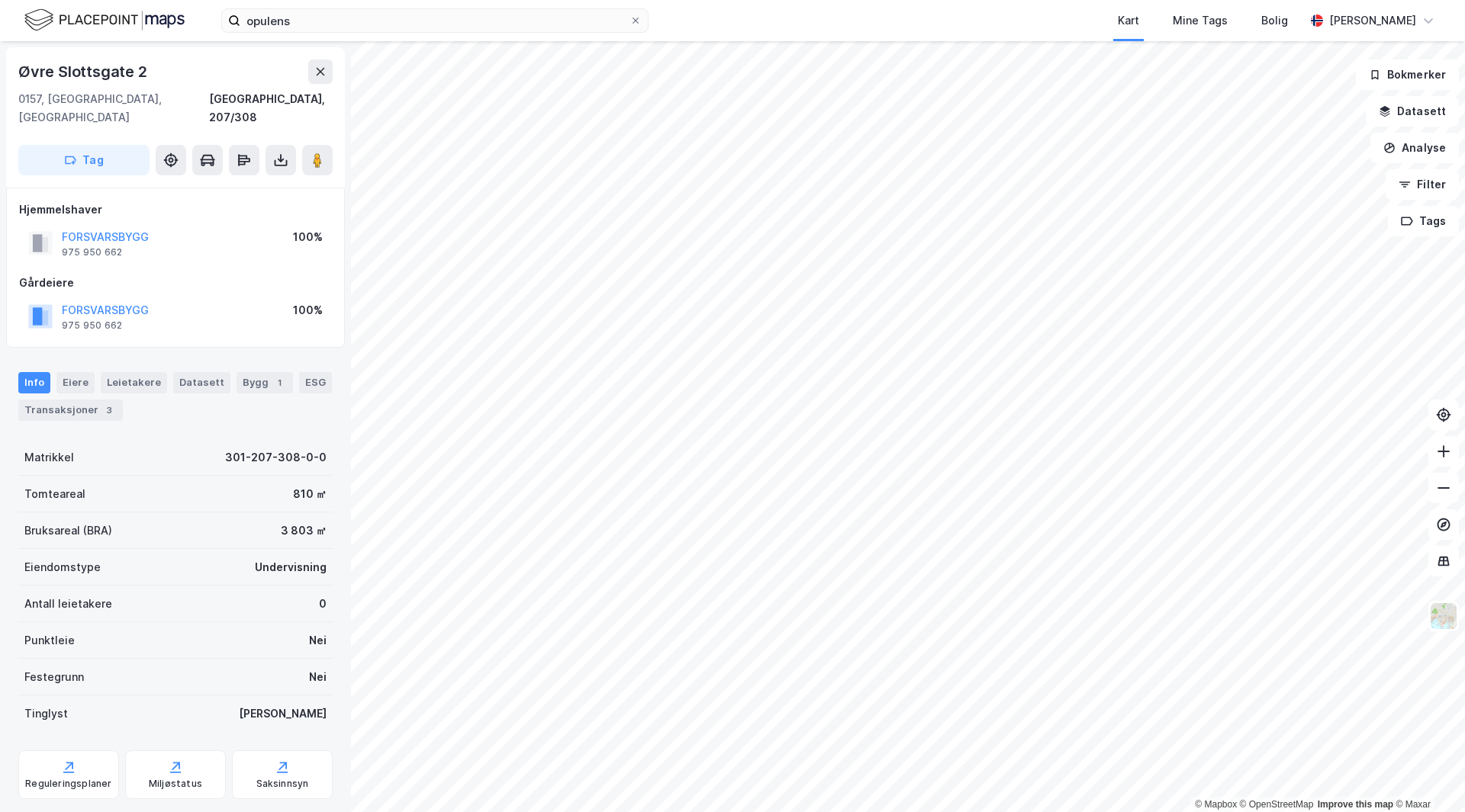
scroll to position [1, 0]
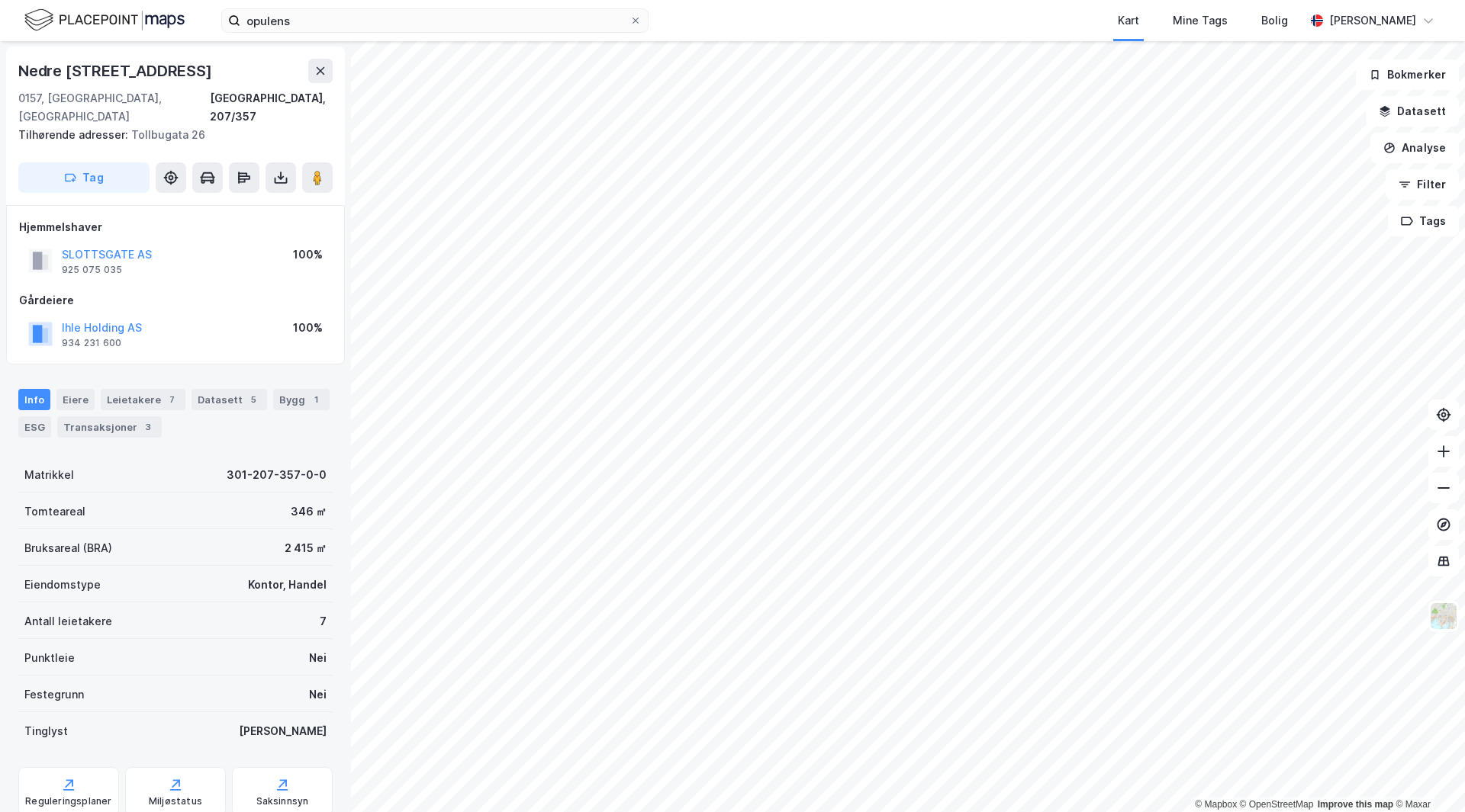
scroll to position [1, 0]
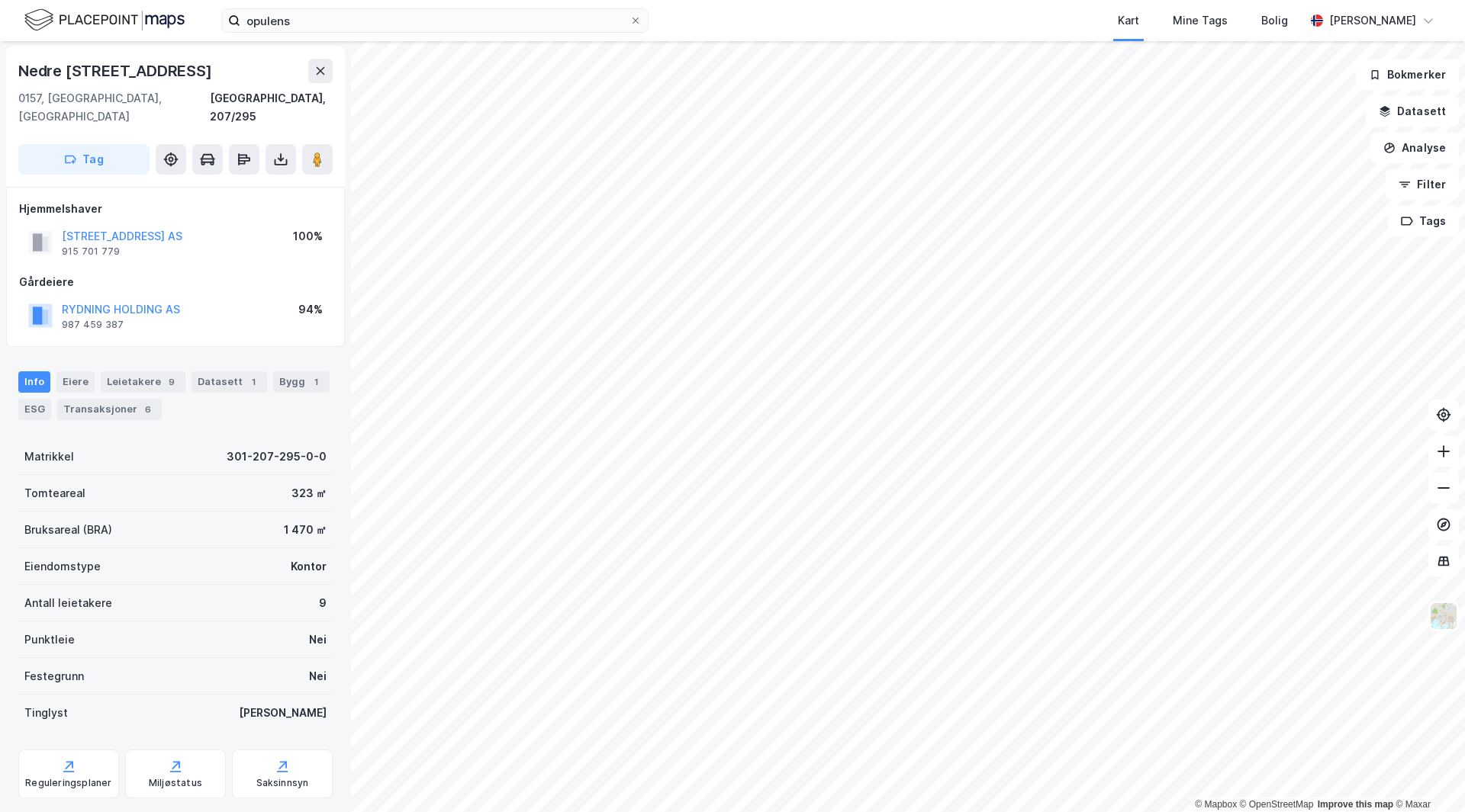
scroll to position [1, 0]
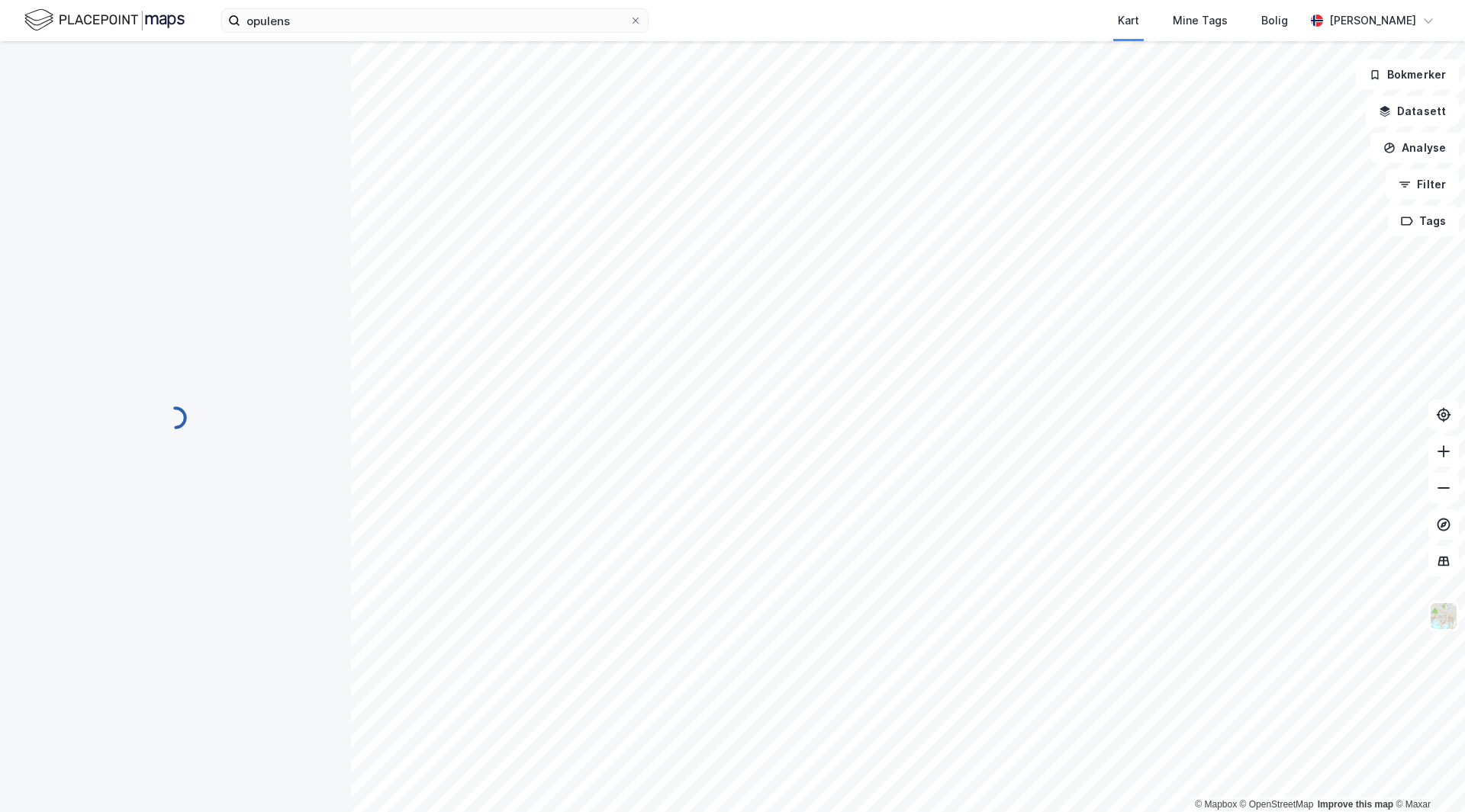
scroll to position [1, 0]
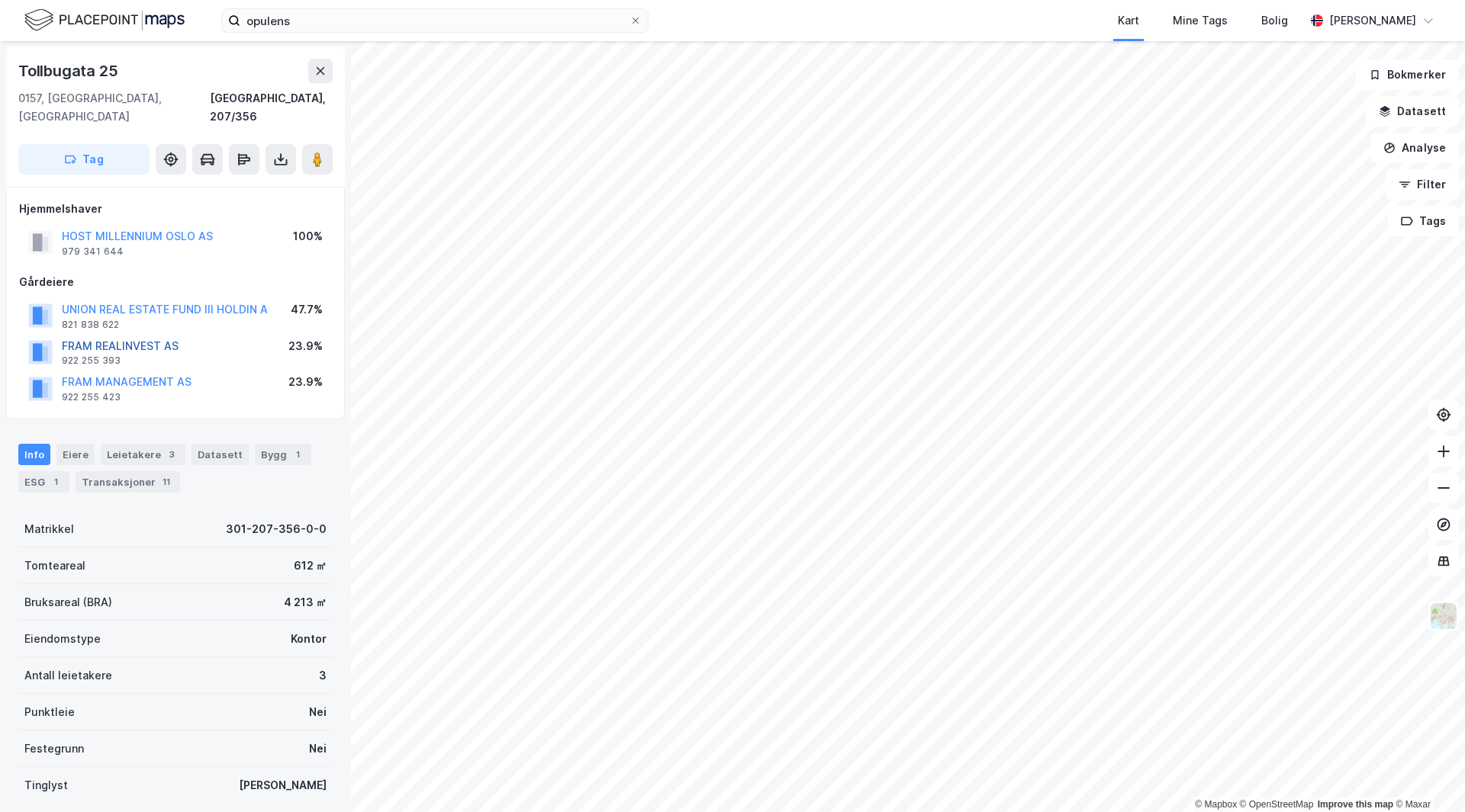
scroll to position [1, 0]
click at [258, 396] on div "Hjemmelshaver HOST MILLENNIUM OSLO AS 979 341 644 100% Gårdeiere UNION REAL EST…" at bounding box center [176, 303] width 339 height 232
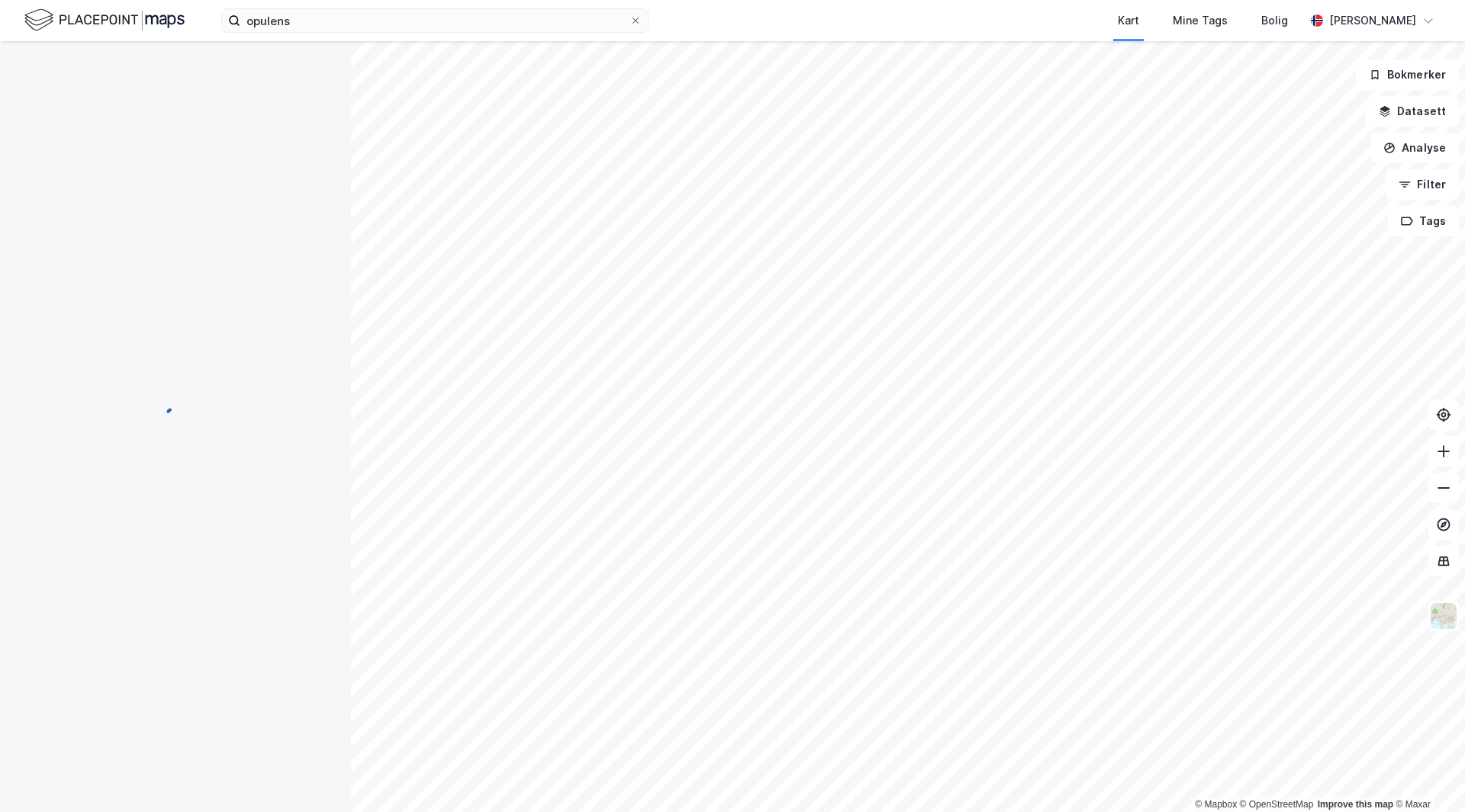
scroll to position [1, 0]
